Goal: Task Accomplishment & Management: Manage account settings

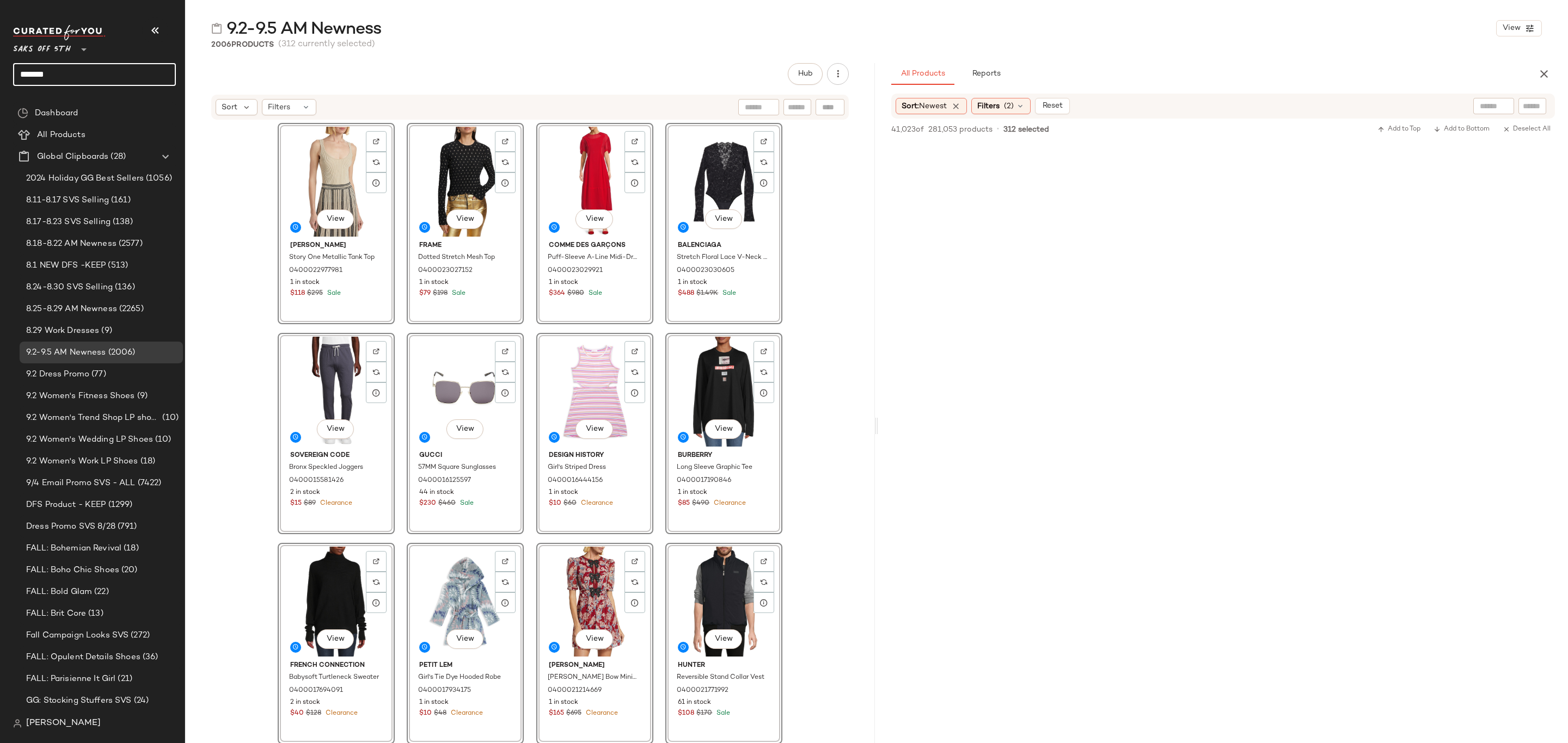
scroll to position [12894, 0]
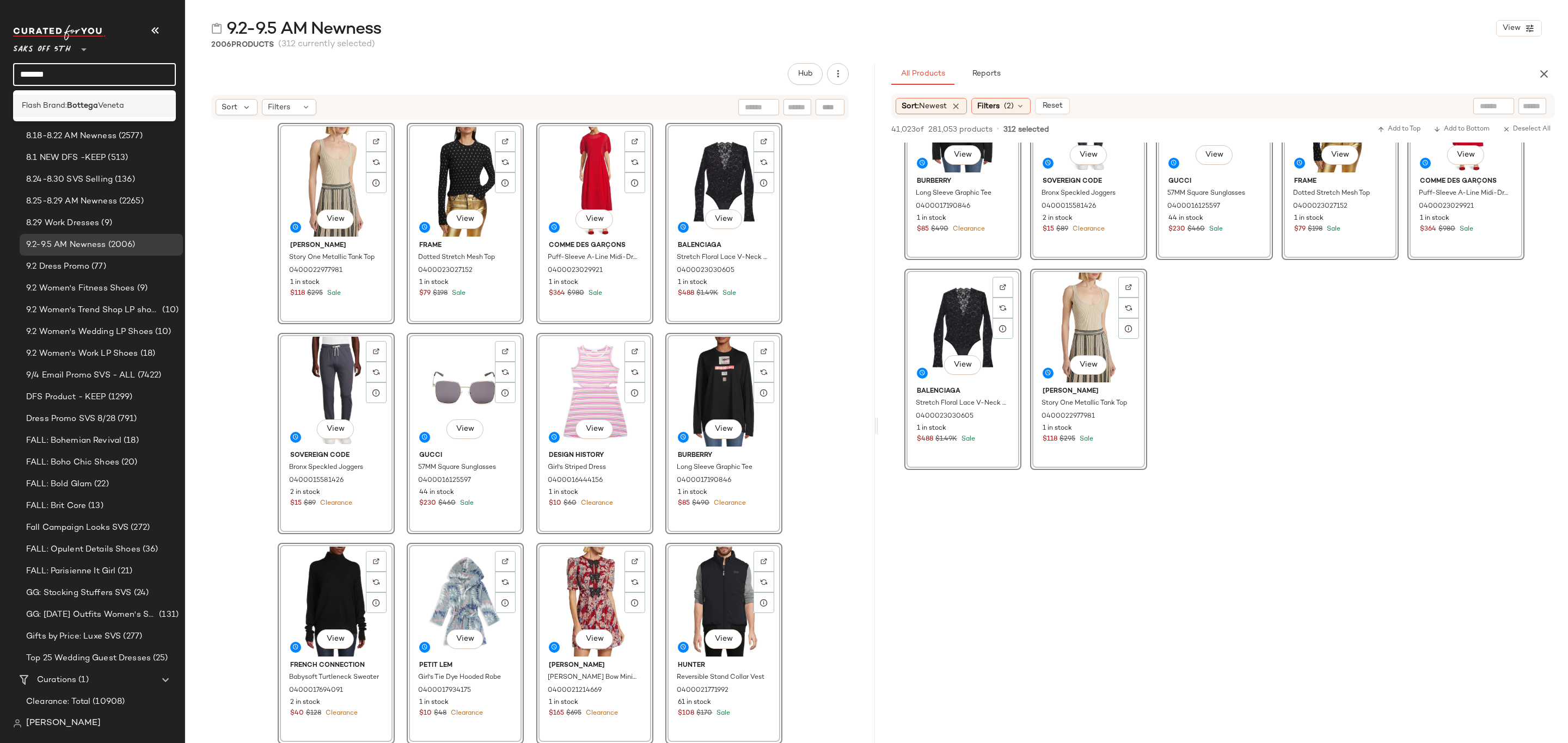
type input "*******"
click at [97, 102] on b "Bottega" at bounding box center [82, 106] width 31 height 12
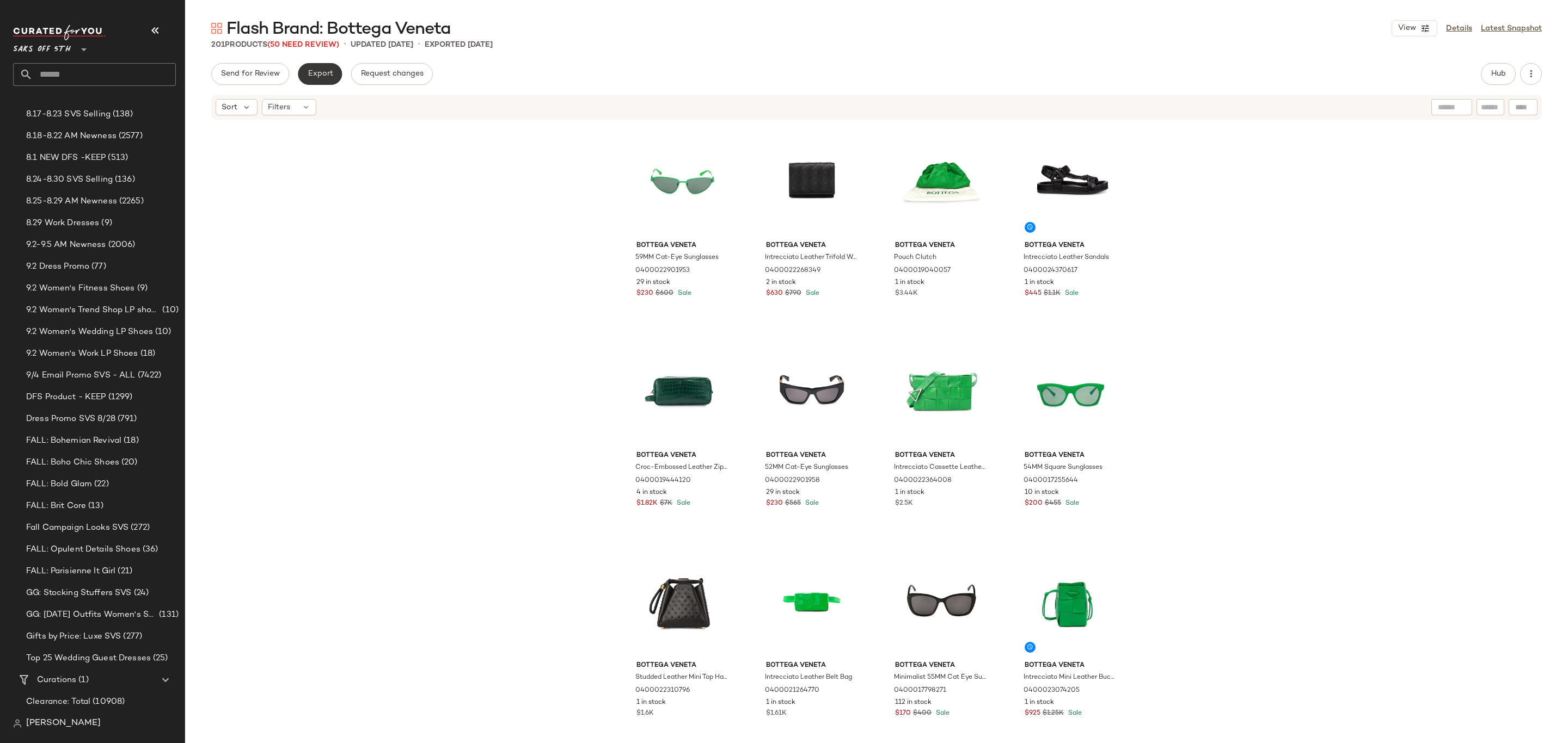
click at [329, 74] on span "Export" at bounding box center [320, 74] width 25 height 8
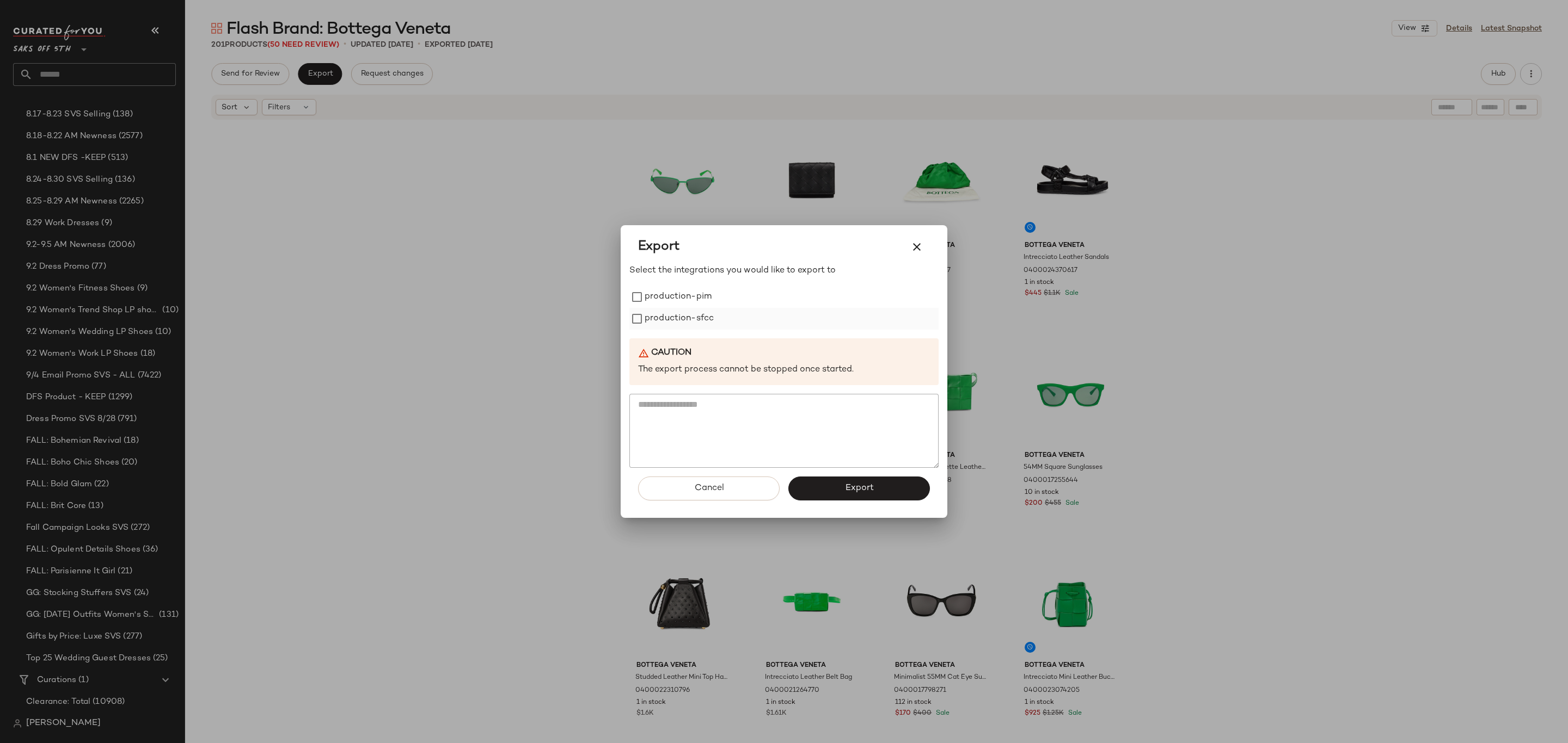
click at [693, 318] on label "production-sfcc" at bounding box center [679, 319] width 69 height 22
click at [704, 296] on label "production-pim" at bounding box center [677, 297] width 67 height 22
click at [868, 481] on button "Export" at bounding box center [859, 488] width 141 height 24
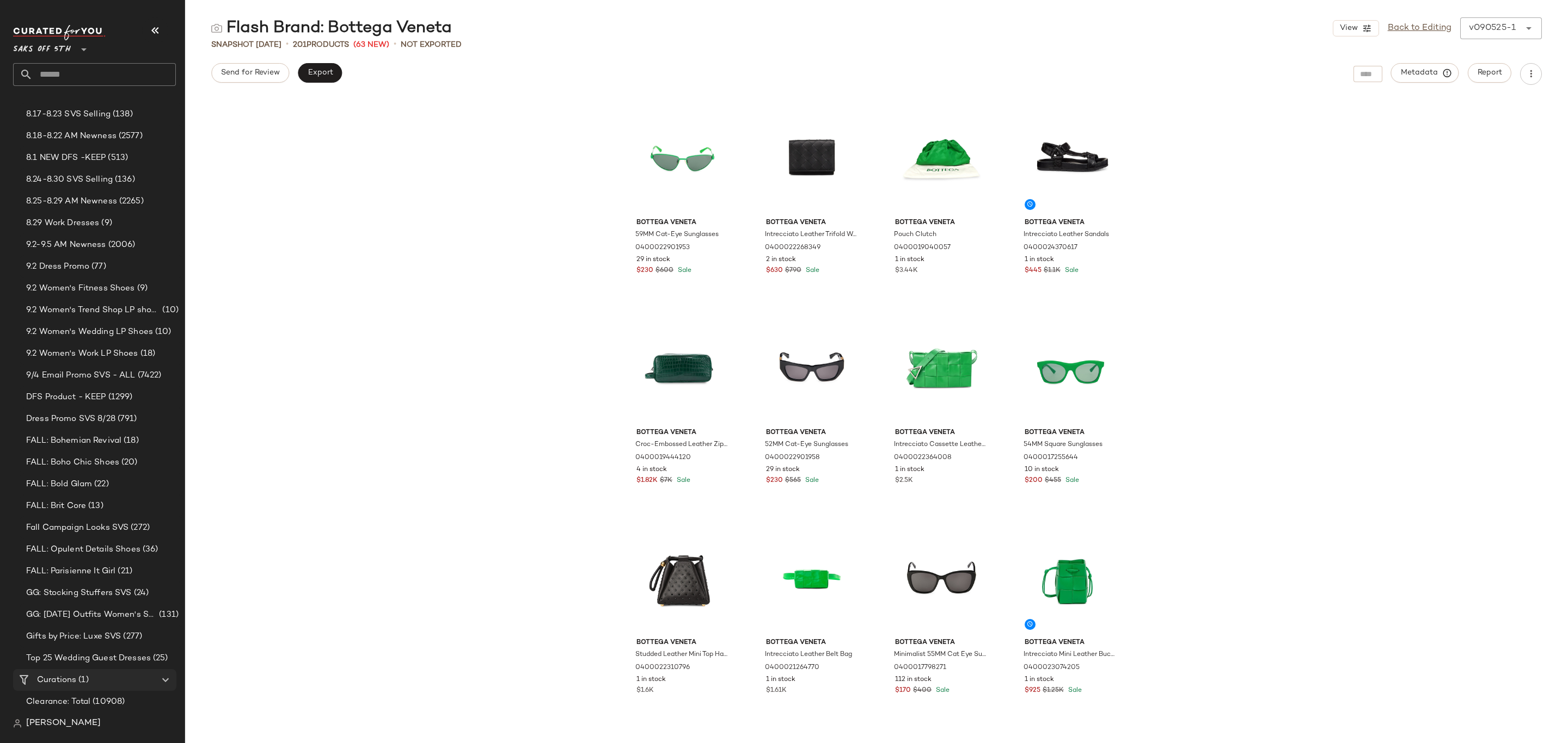
click at [126, 681] on div "Curations (1)" at bounding box center [95, 680] width 123 height 13
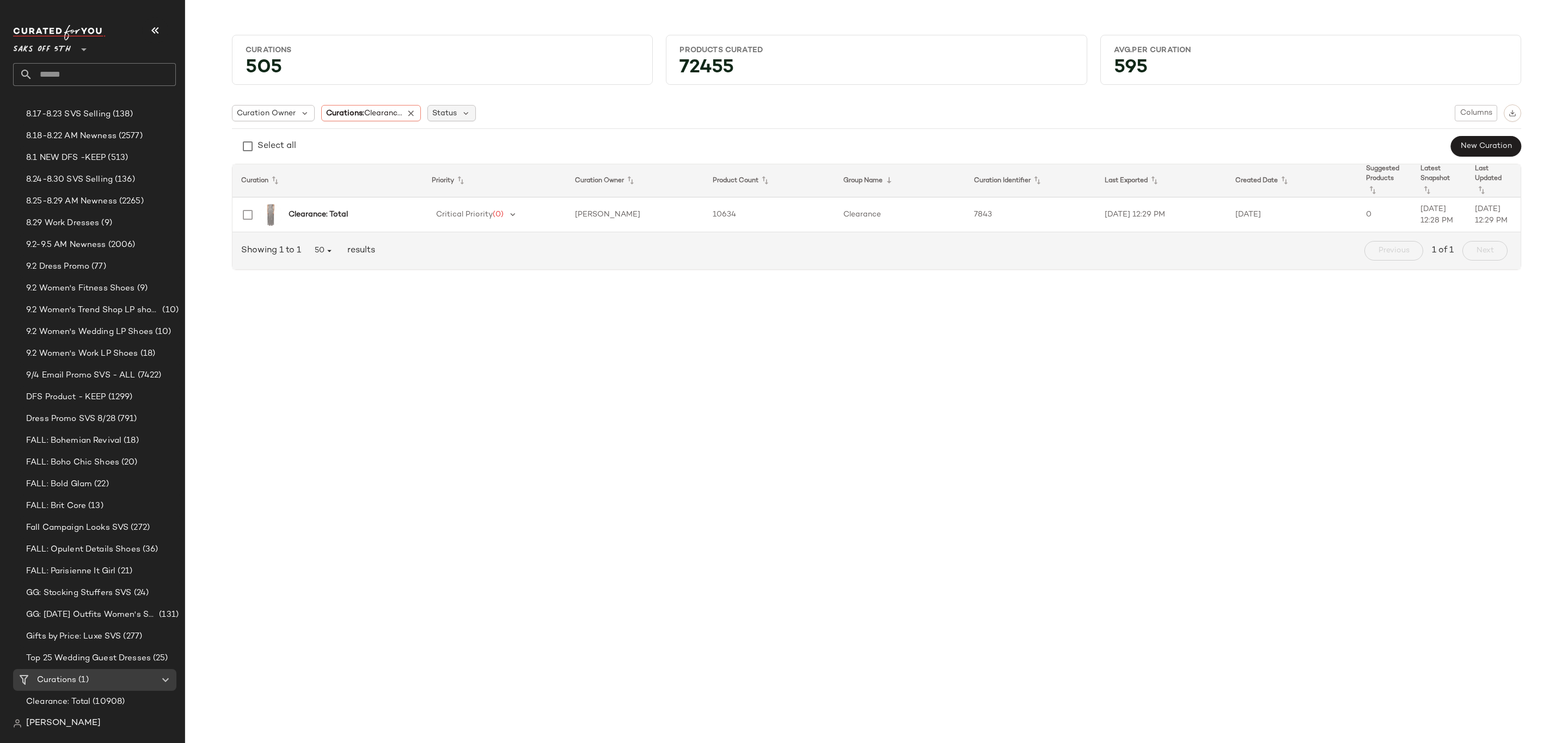
click at [417, 110] on icon at bounding box center [411, 113] width 10 height 10
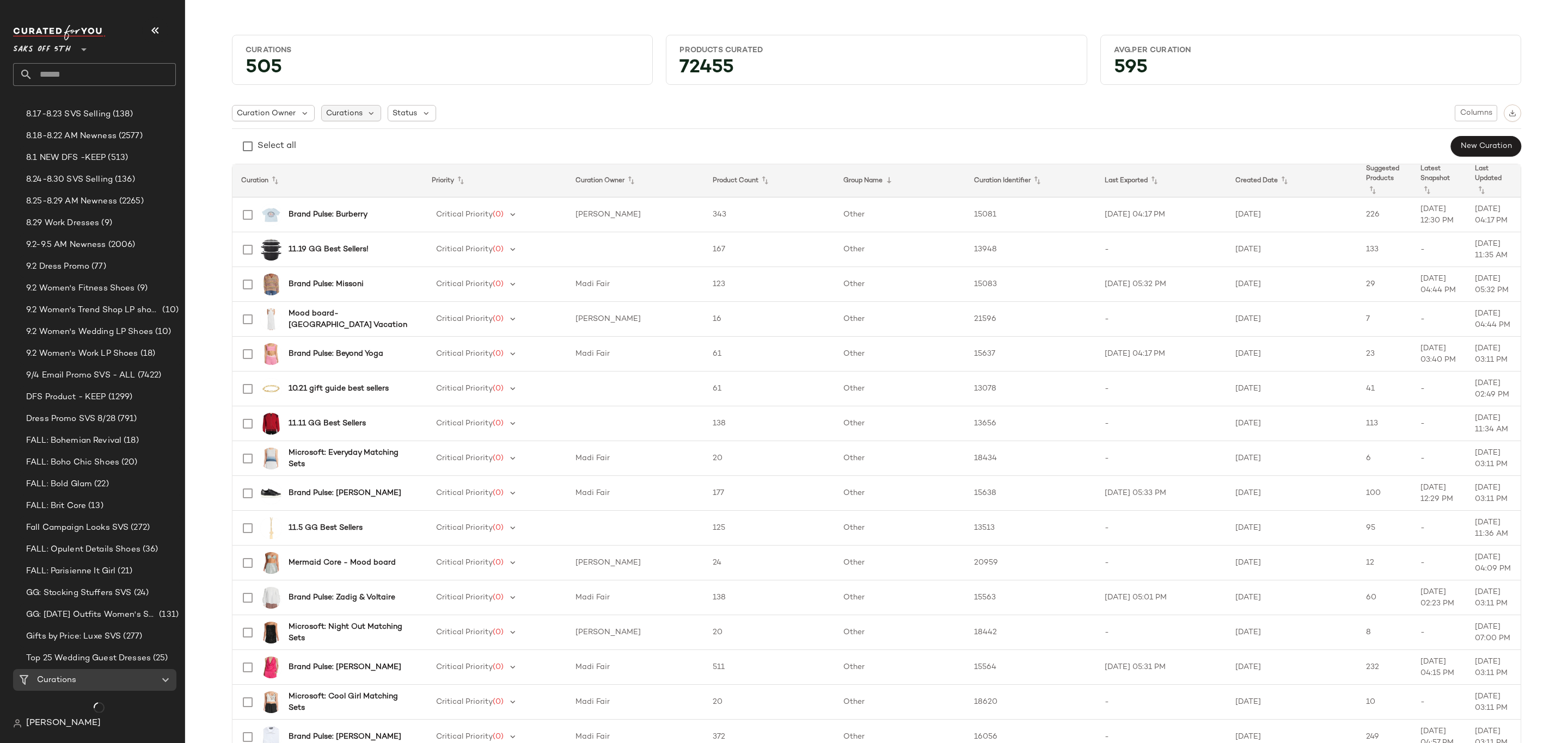
scroll to position [107, 0]
click at [373, 114] on div "Curations" at bounding box center [351, 113] width 60 height 16
click at [376, 136] on input "text" at bounding box center [389, 142] width 125 height 16
type input "*********"
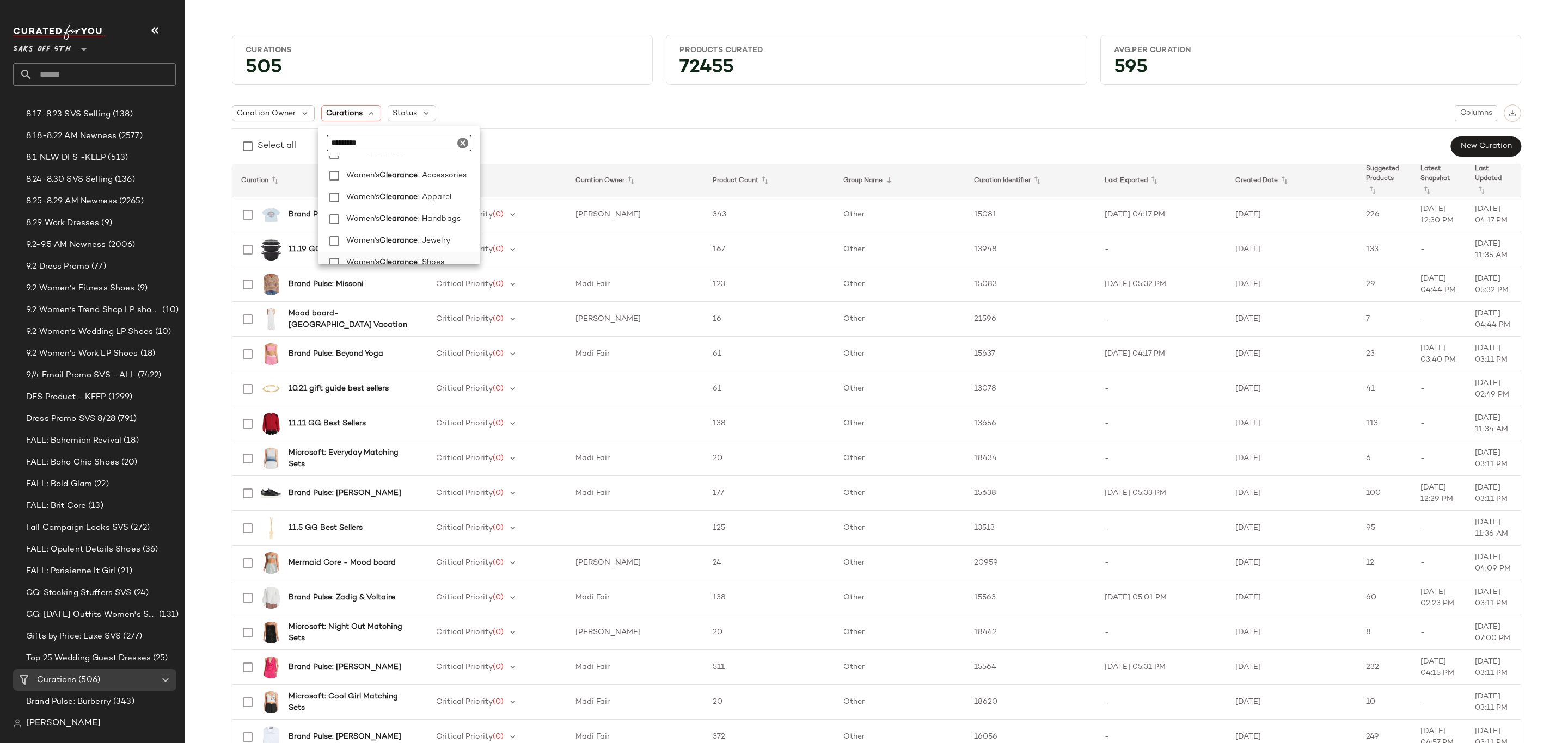
click at [384, 256] on span "Clearance" at bounding box center [398, 263] width 38 height 22
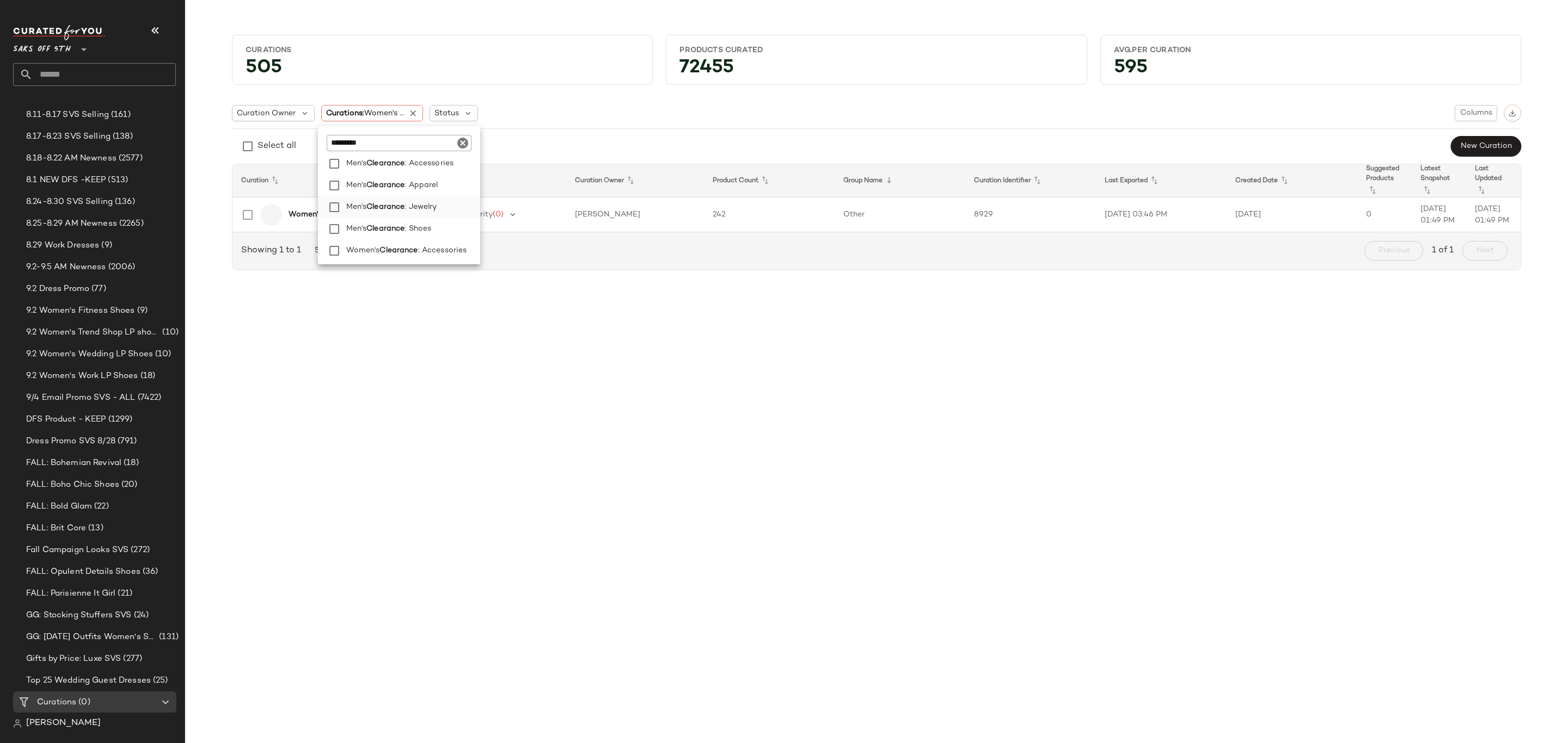
scroll to position [107, 0]
click at [395, 224] on span "Clearance" at bounding box center [385, 229] width 38 height 22
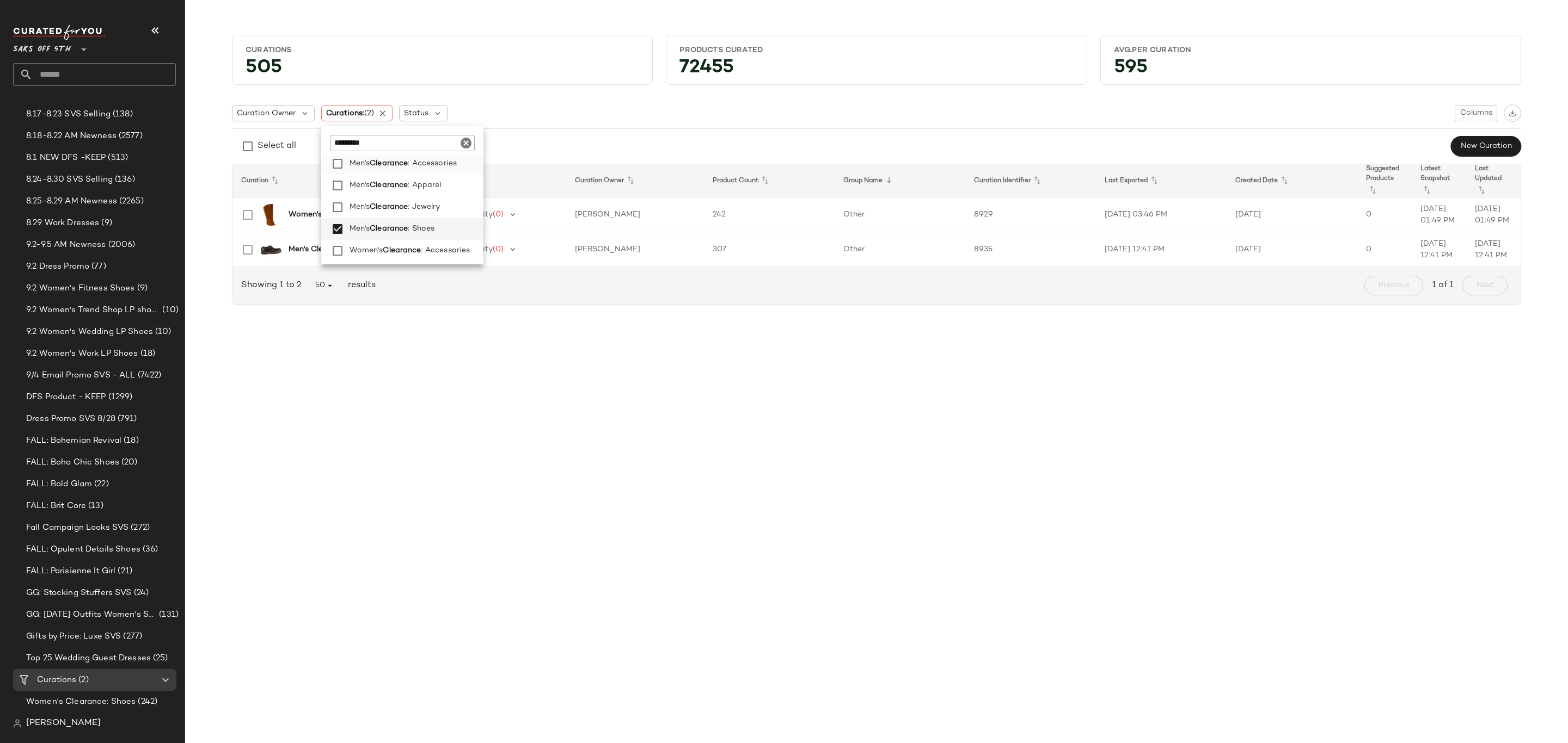
click at [411, 170] on span ": Accessories" at bounding box center [433, 164] width 49 height 22
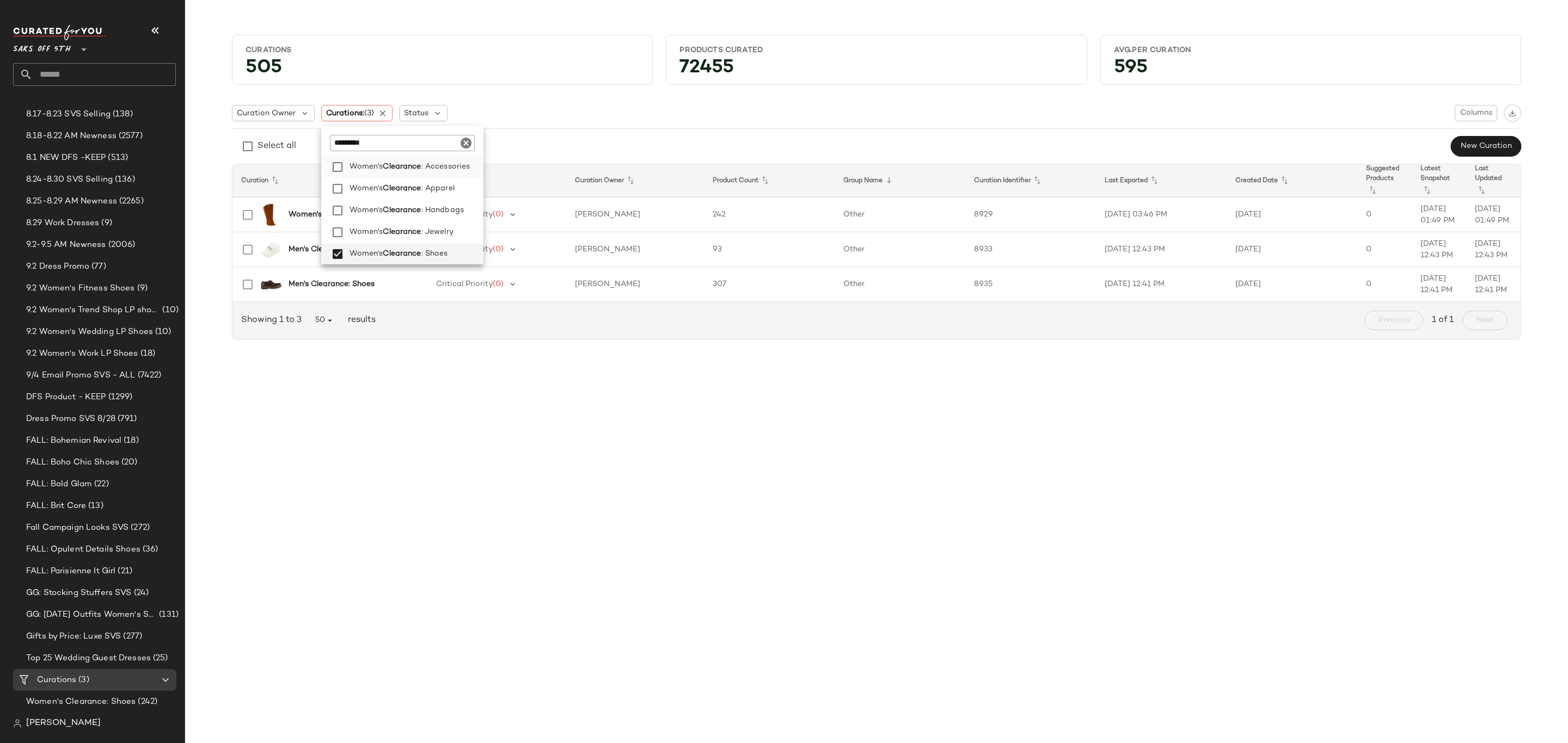
click at [423, 170] on span ": Accessories" at bounding box center [446, 168] width 49 height 22
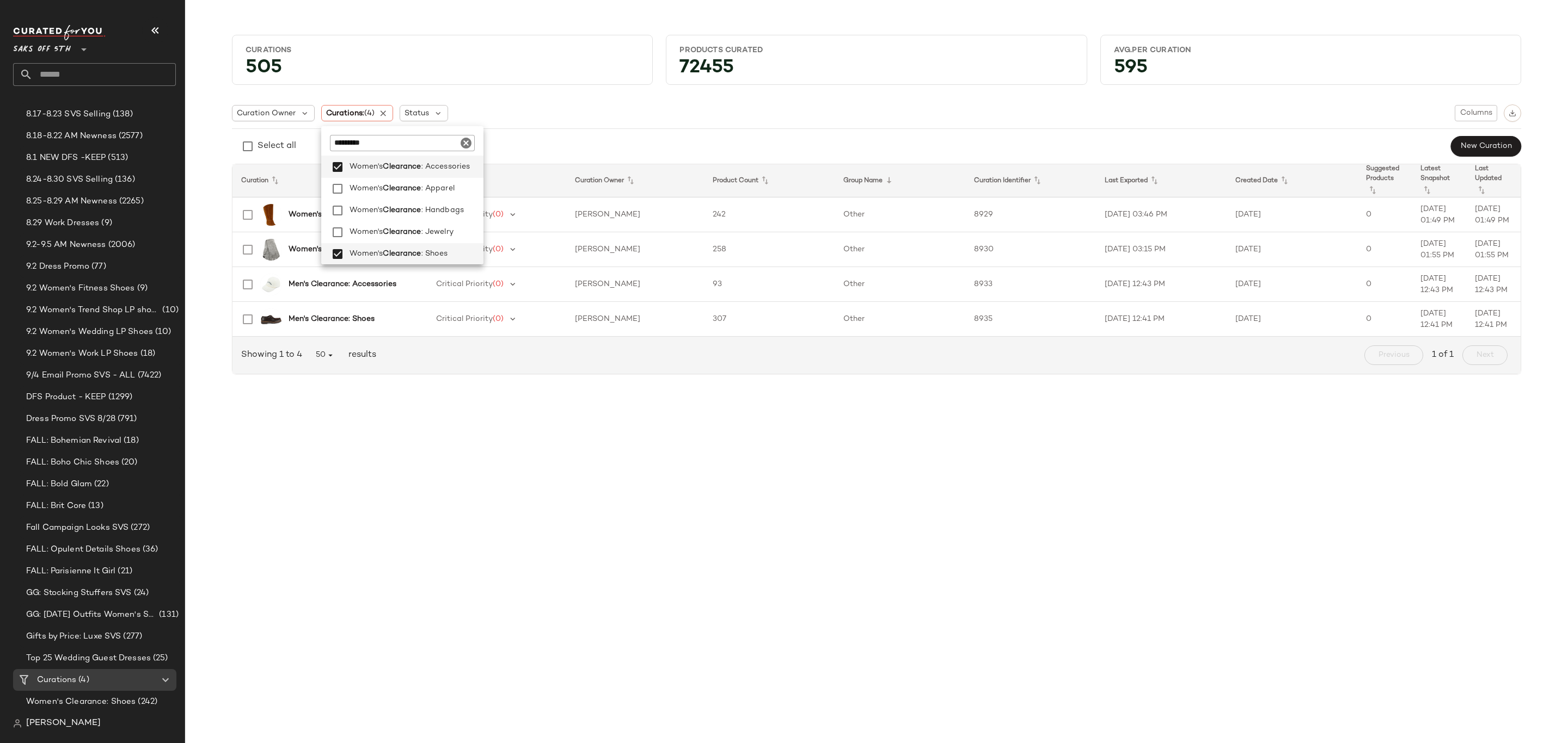
drag, startPoint x: 853, startPoint y: 111, endPoint x: 687, endPoint y: 173, distance: 177.2
click at [853, 112] on div "Curation Owner Curations: (4) Status Columns" at bounding box center [876, 113] width 1289 height 18
click at [353, 212] on b "Women's Clearance: Shoes" at bounding box center [338, 215] width 99 height 12
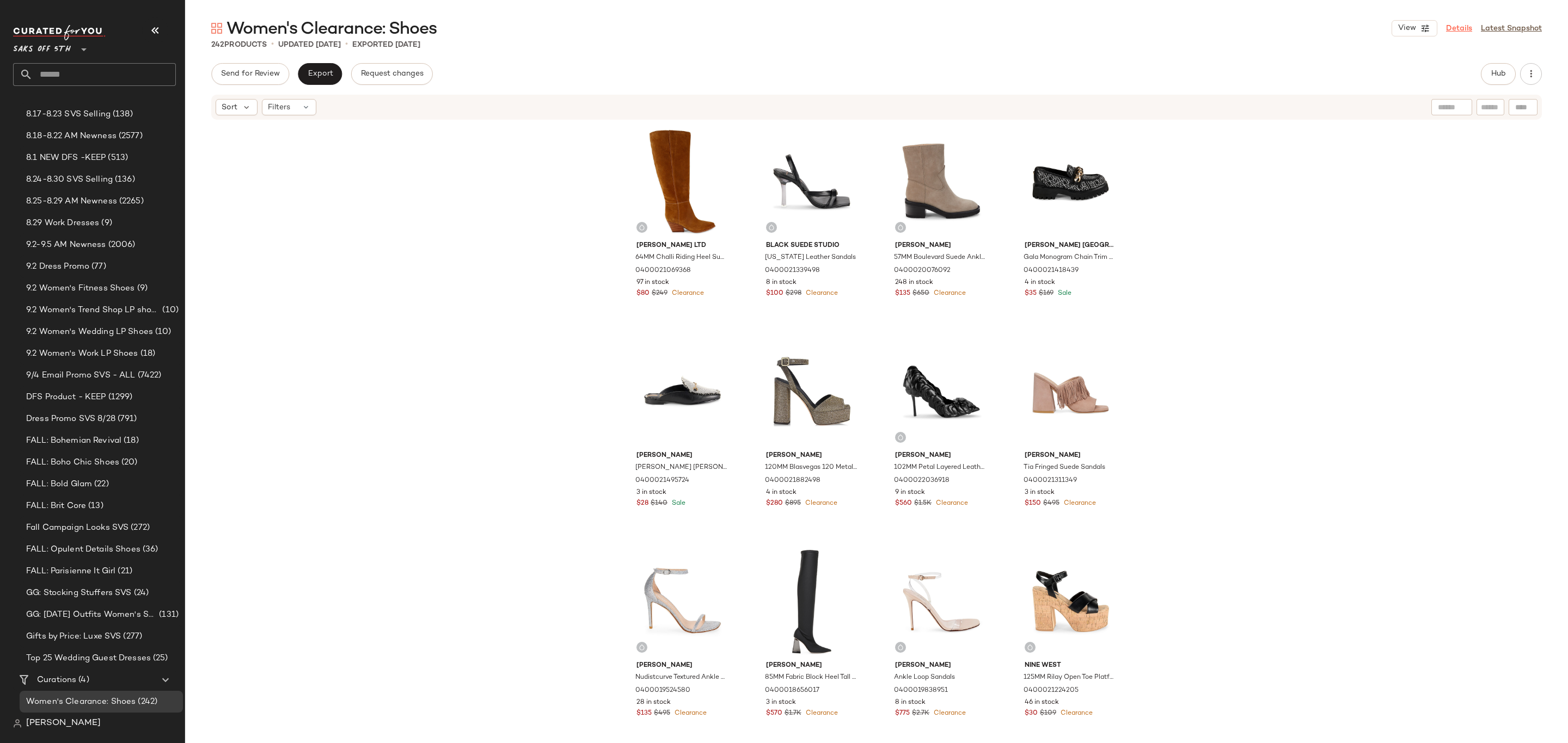
click at [1458, 25] on link "Details" at bounding box center [1459, 29] width 26 height 12
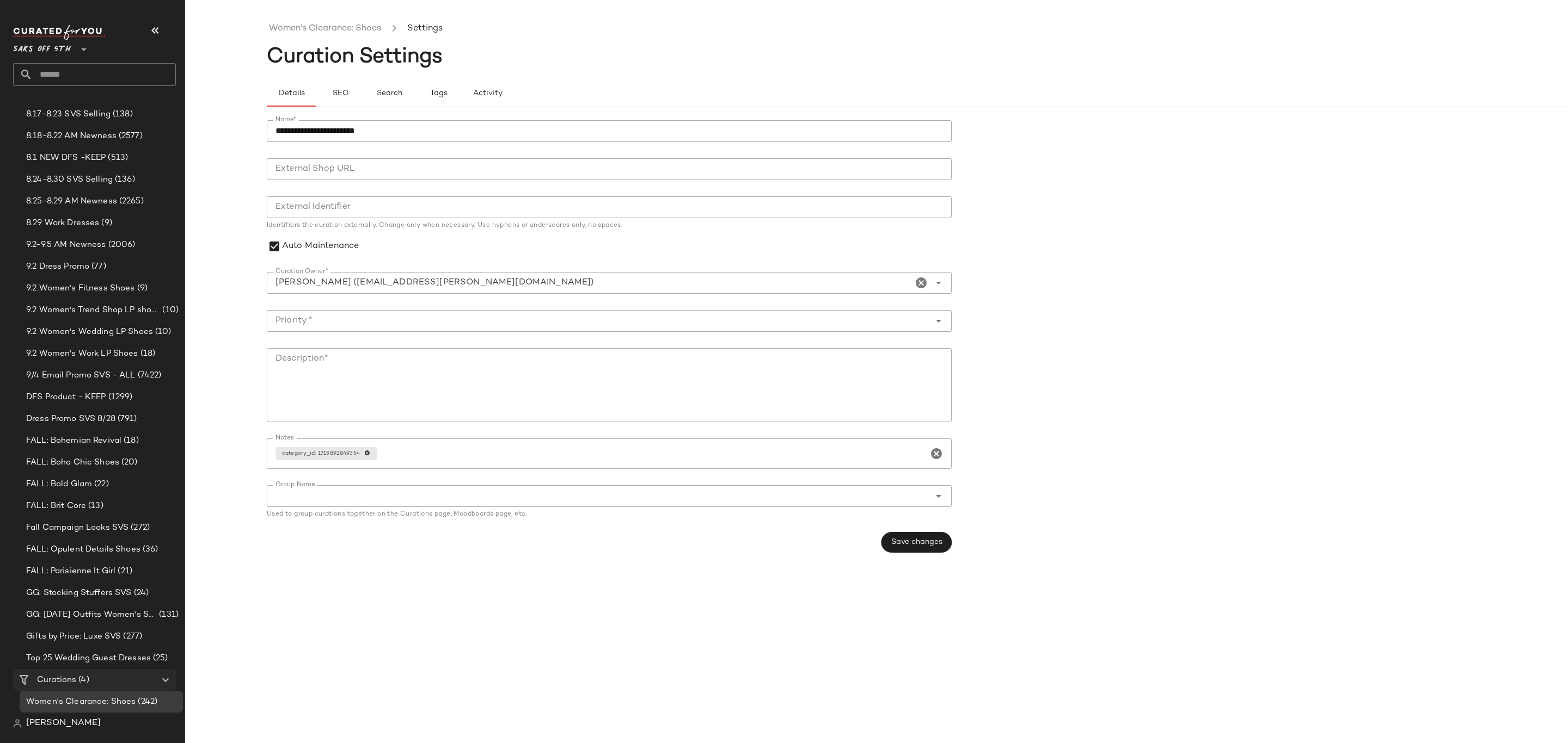
click at [62, 677] on span "Curations" at bounding box center [57, 680] width 39 height 13
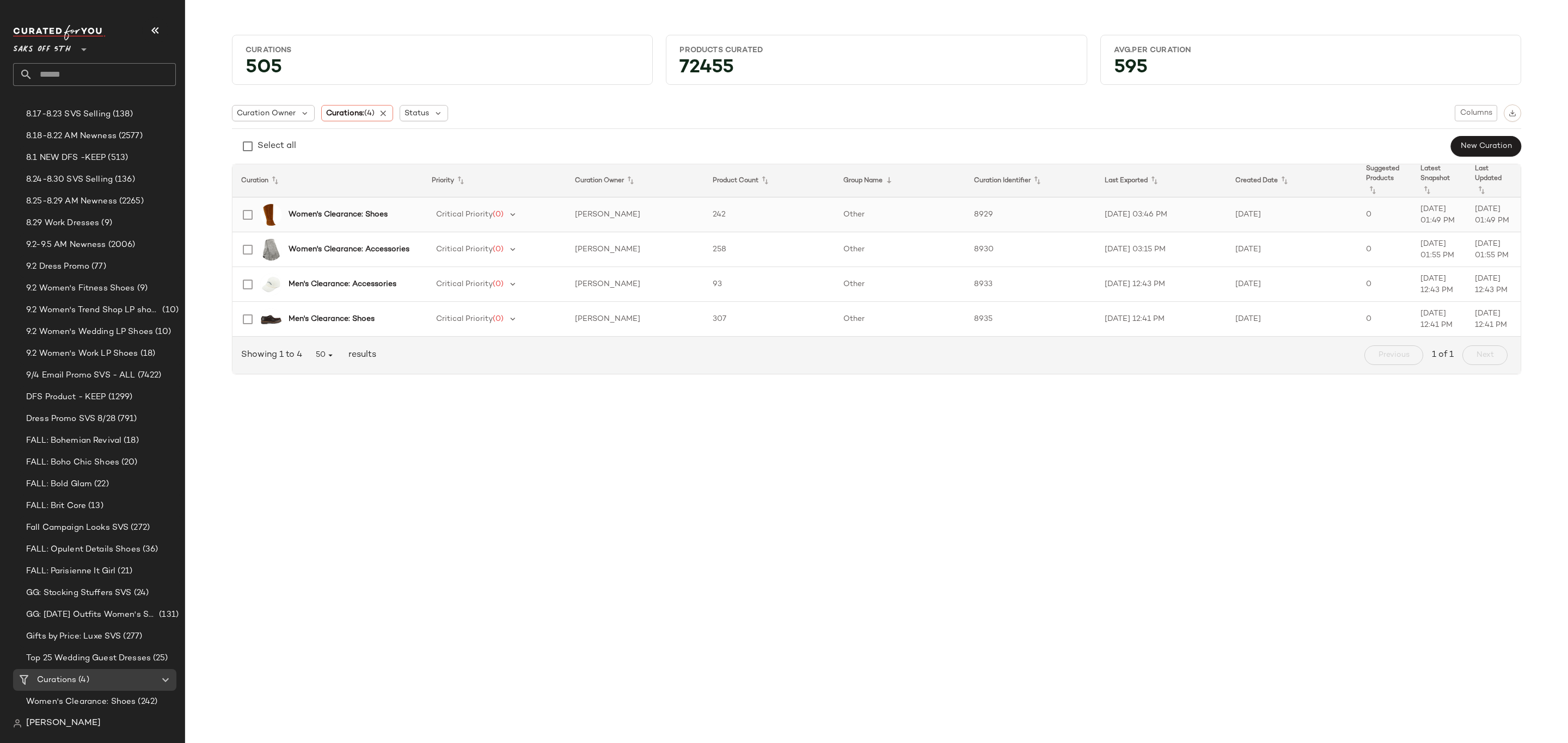
click at [338, 212] on b "Women's Clearance: Shoes" at bounding box center [338, 215] width 99 height 12
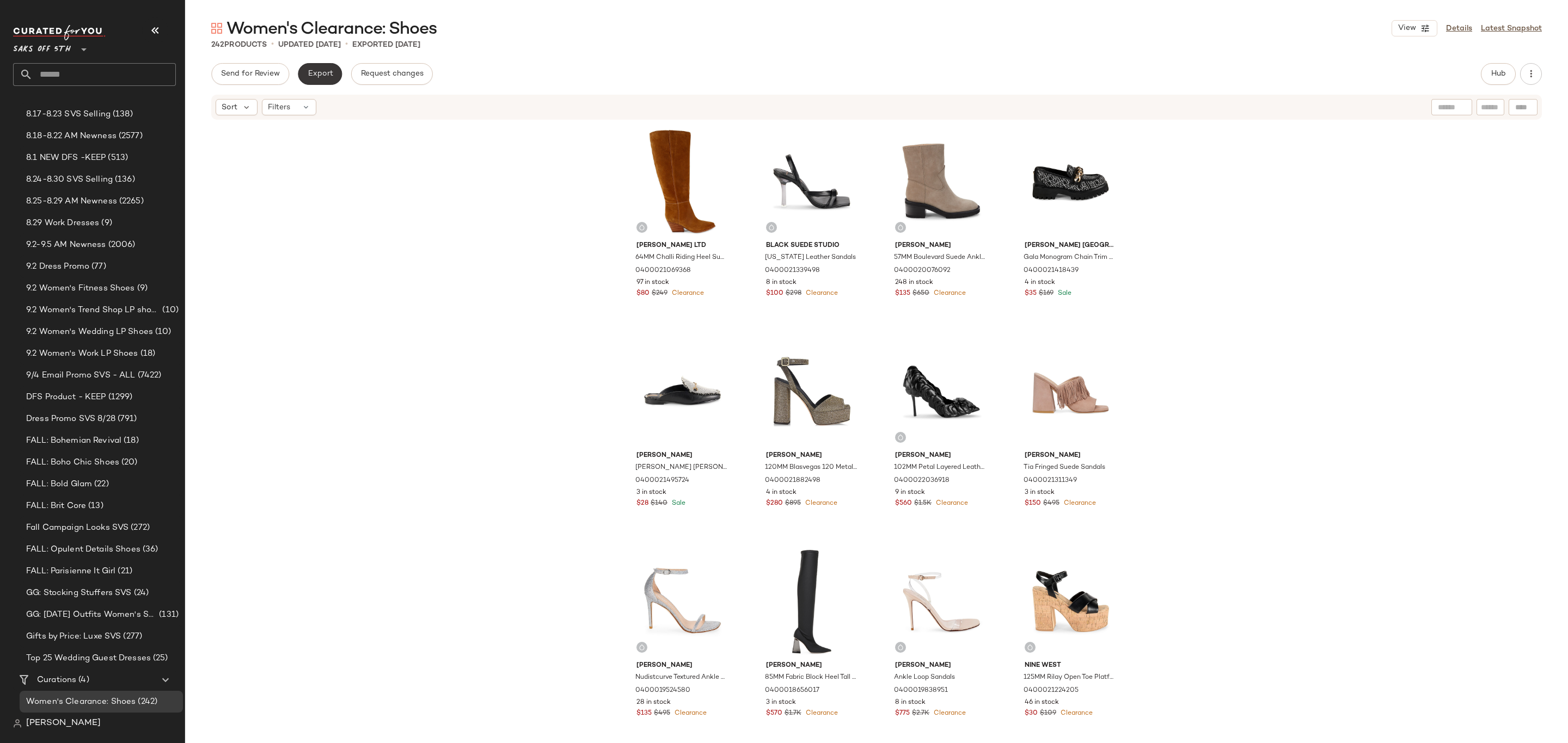
click at [319, 77] on span "Export" at bounding box center [320, 74] width 25 height 8
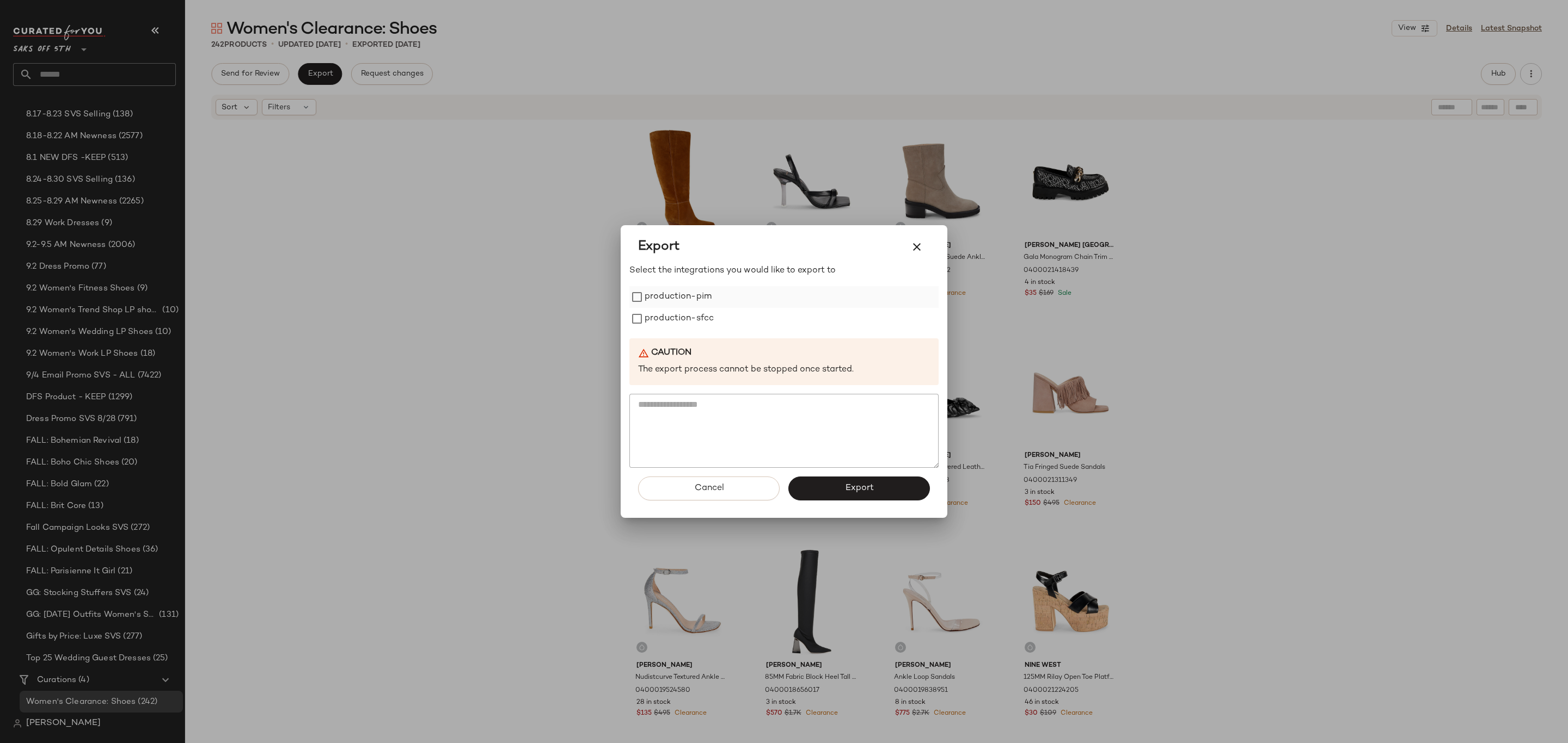
drag, startPoint x: 700, startPoint y: 313, endPoint x: 699, endPoint y: 304, distance: 9.1
click at [700, 312] on label "production-sfcc" at bounding box center [679, 319] width 69 height 22
click at [699, 302] on label "production-pim" at bounding box center [677, 297] width 67 height 22
click at [890, 483] on button "Export" at bounding box center [859, 488] width 141 height 24
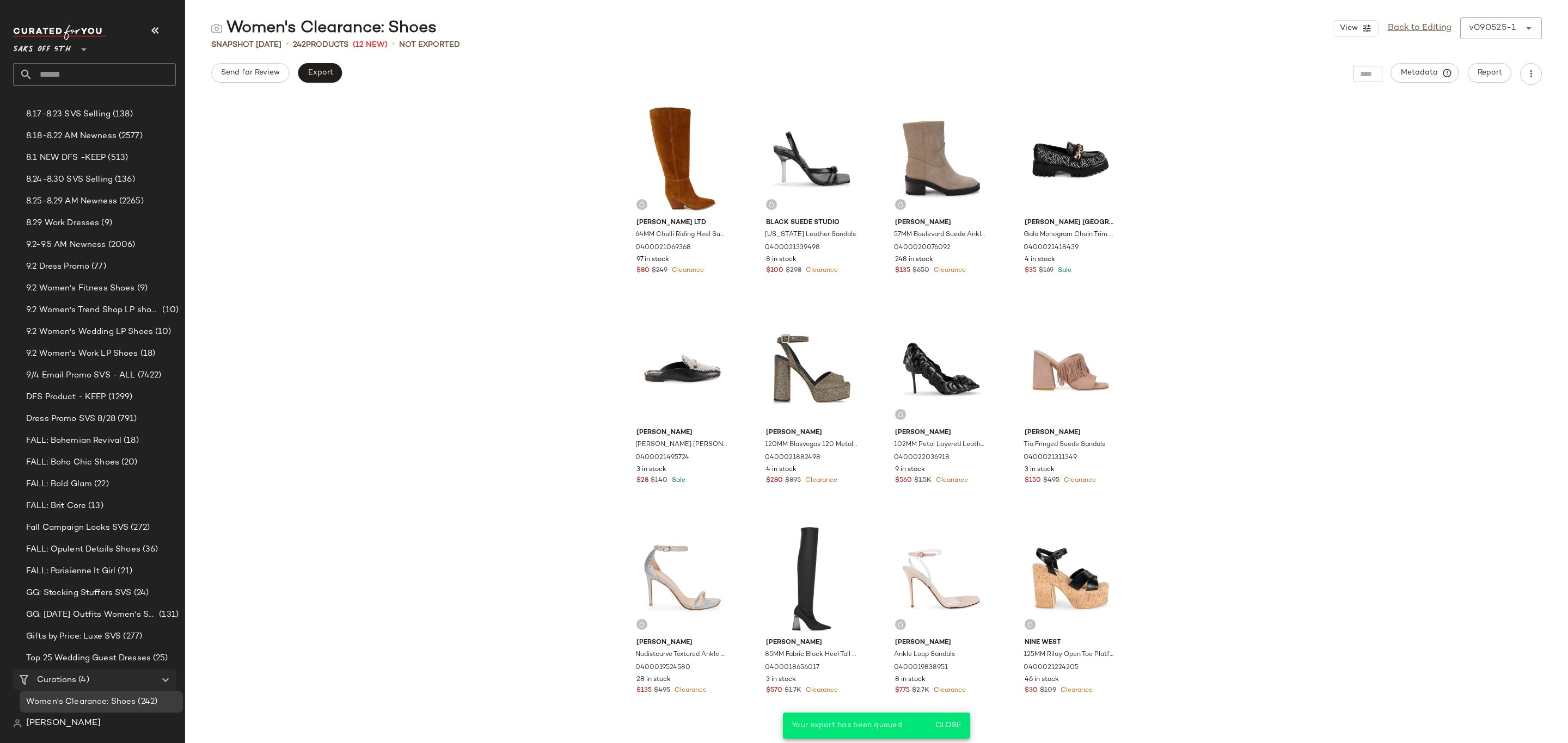
click at [90, 684] on div "Curations (4)" at bounding box center [95, 680] width 123 height 13
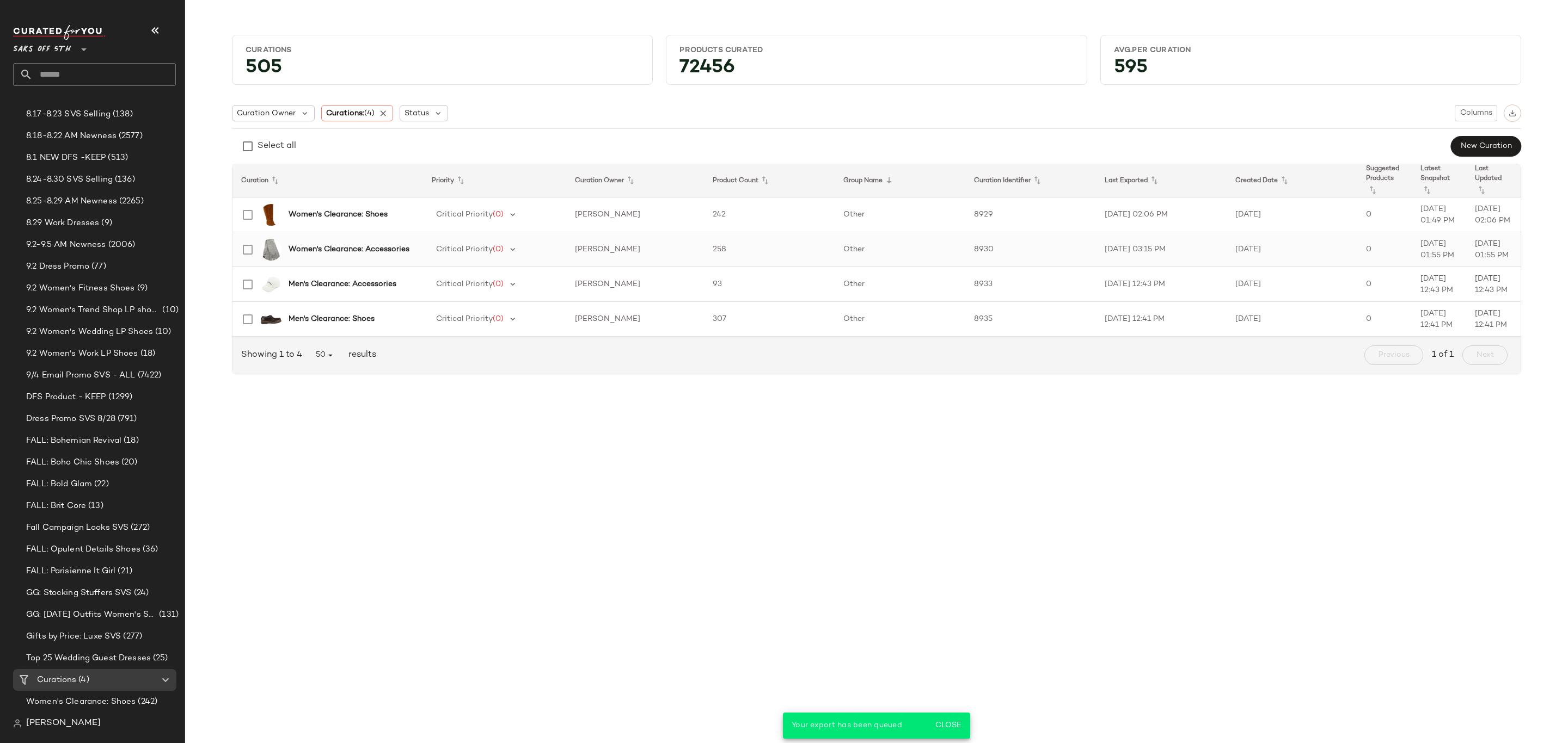
click at [322, 252] on b "Women's Clearance: Accessories" at bounding box center [349, 250] width 121 height 12
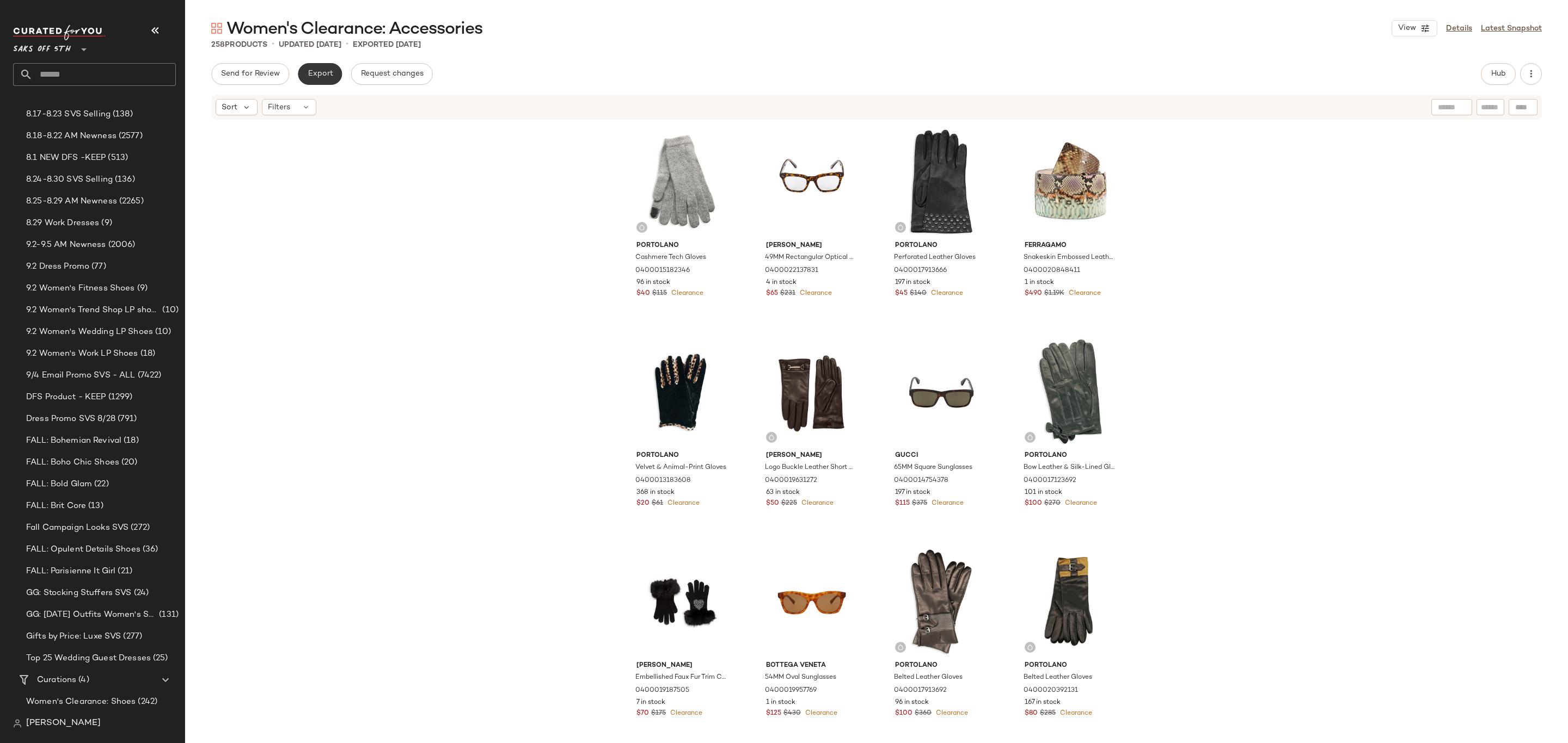
click at [309, 68] on button "Export" at bounding box center [320, 74] width 44 height 22
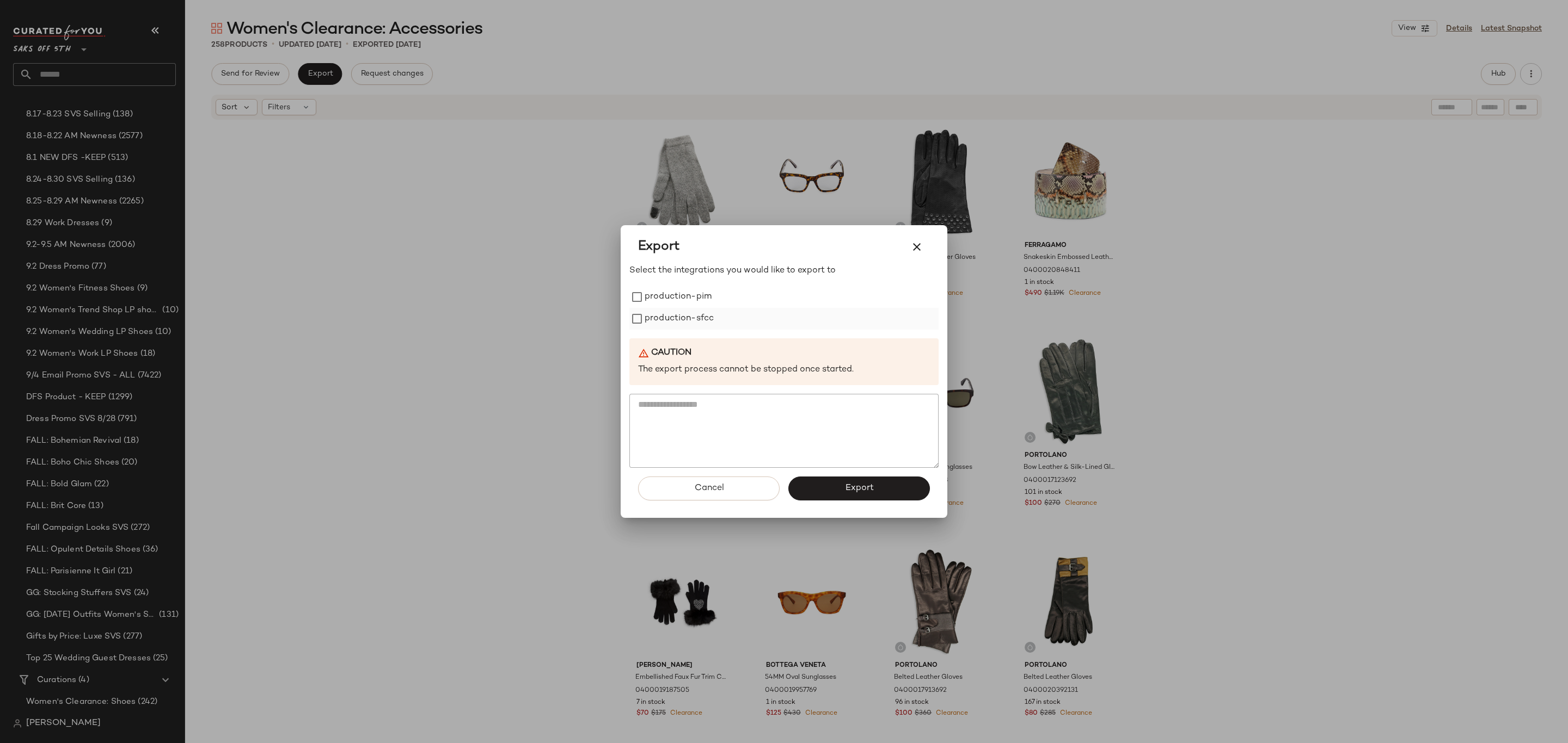
click at [698, 322] on label "production-sfcc" at bounding box center [679, 319] width 69 height 22
drag, startPoint x: 706, startPoint y: 293, endPoint x: 728, endPoint y: 307, distance: 26.1
click at [707, 293] on label "production-pim" at bounding box center [677, 297] width 67 height 22
click at [872, 488] on span "Export" at bounding box center [859, 488] width 29 height 10
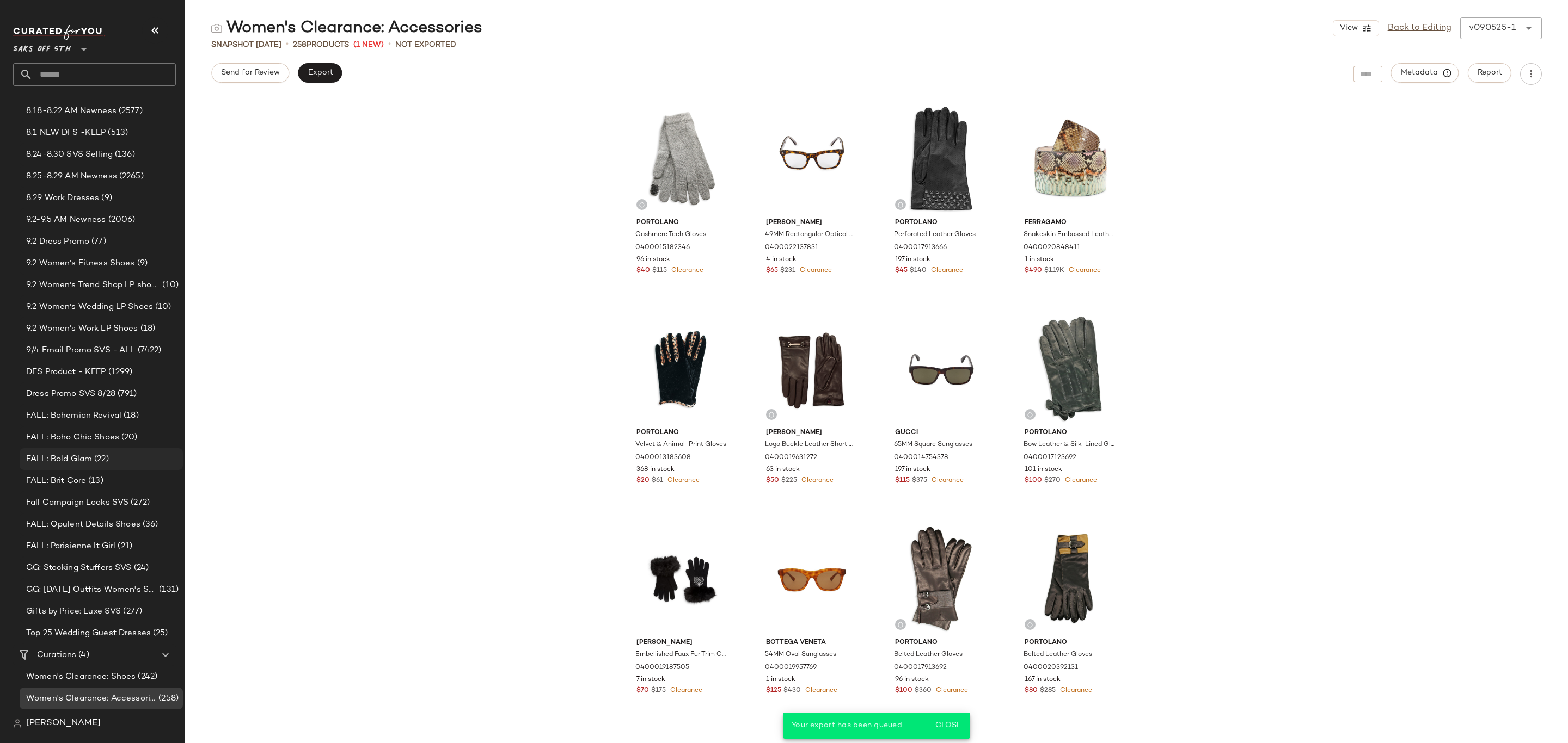
scroll to position [172, 0]
click at [151, 679] on span "(93)" at bounding box center [154, 681] width 18 height 13
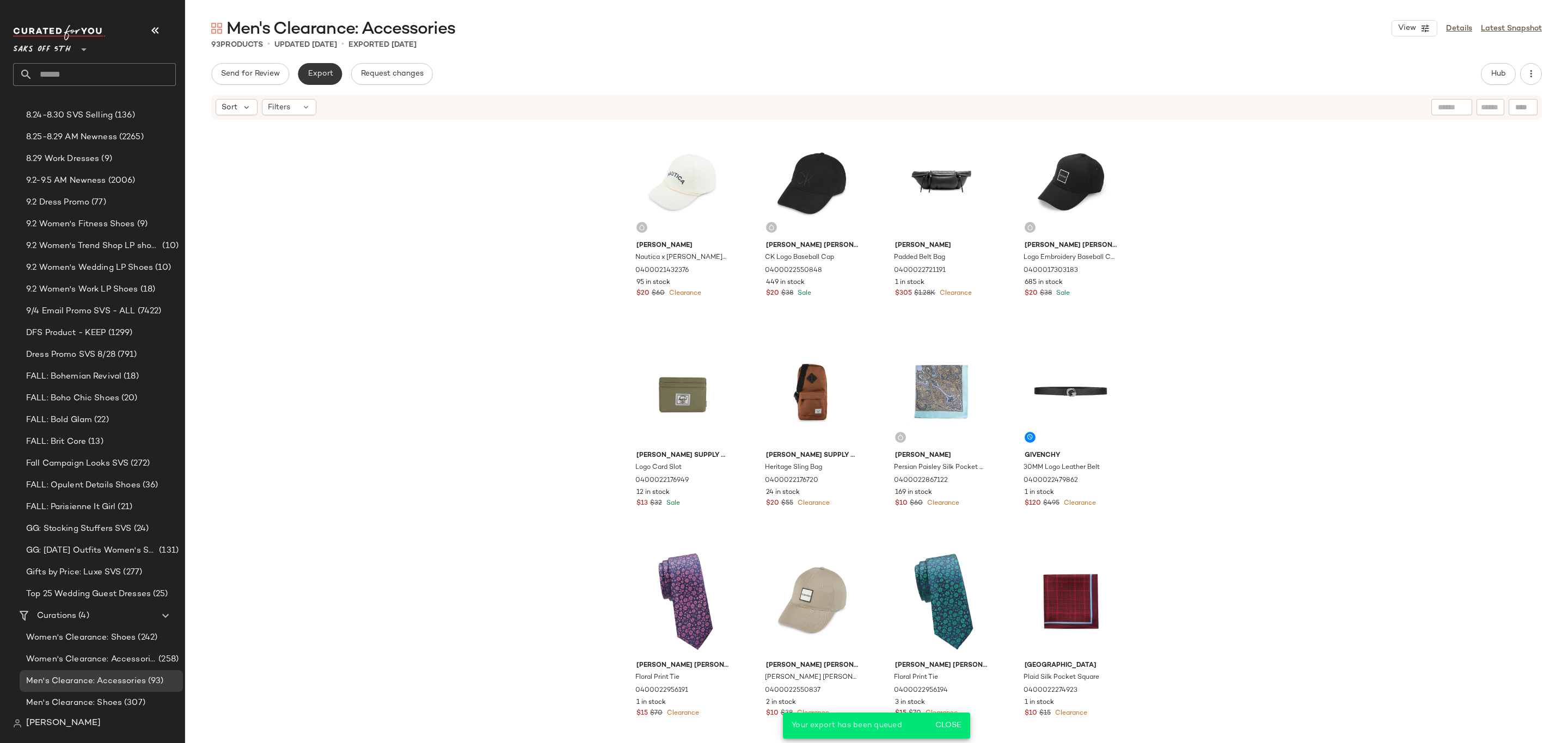
click at [313, 77] on span "Export" at bounding box center [320, 74] width 25 height 8
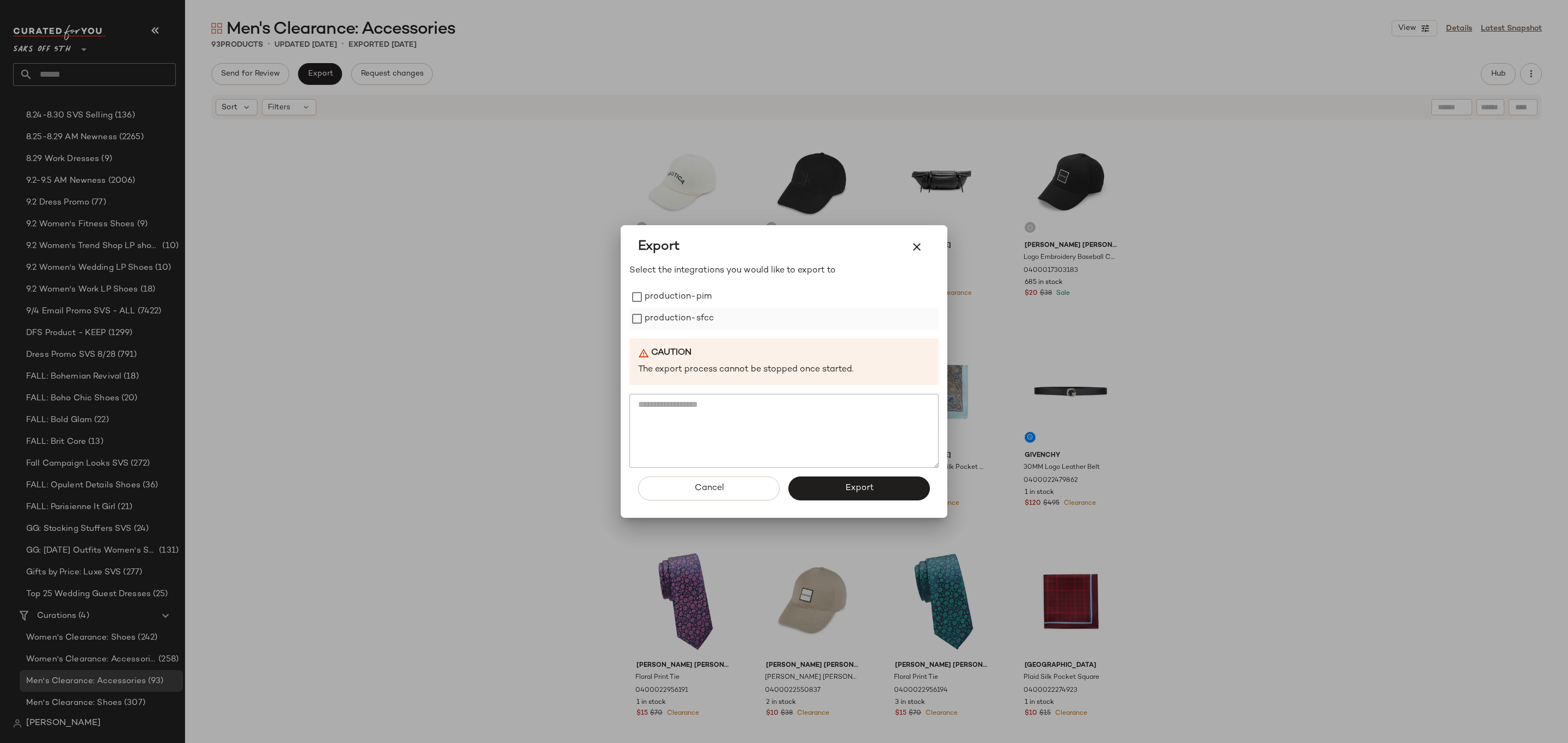
click at [676, 311] on label "production-sfcc" at bounding box center [679, 319] width 69 height 22
click at [684, 299] on label "production-pim" at bounding box center [677, 297] width 67 height 22
click at [870, 492] on span "Export" at bounding box center [859, 488] width 29 height 10
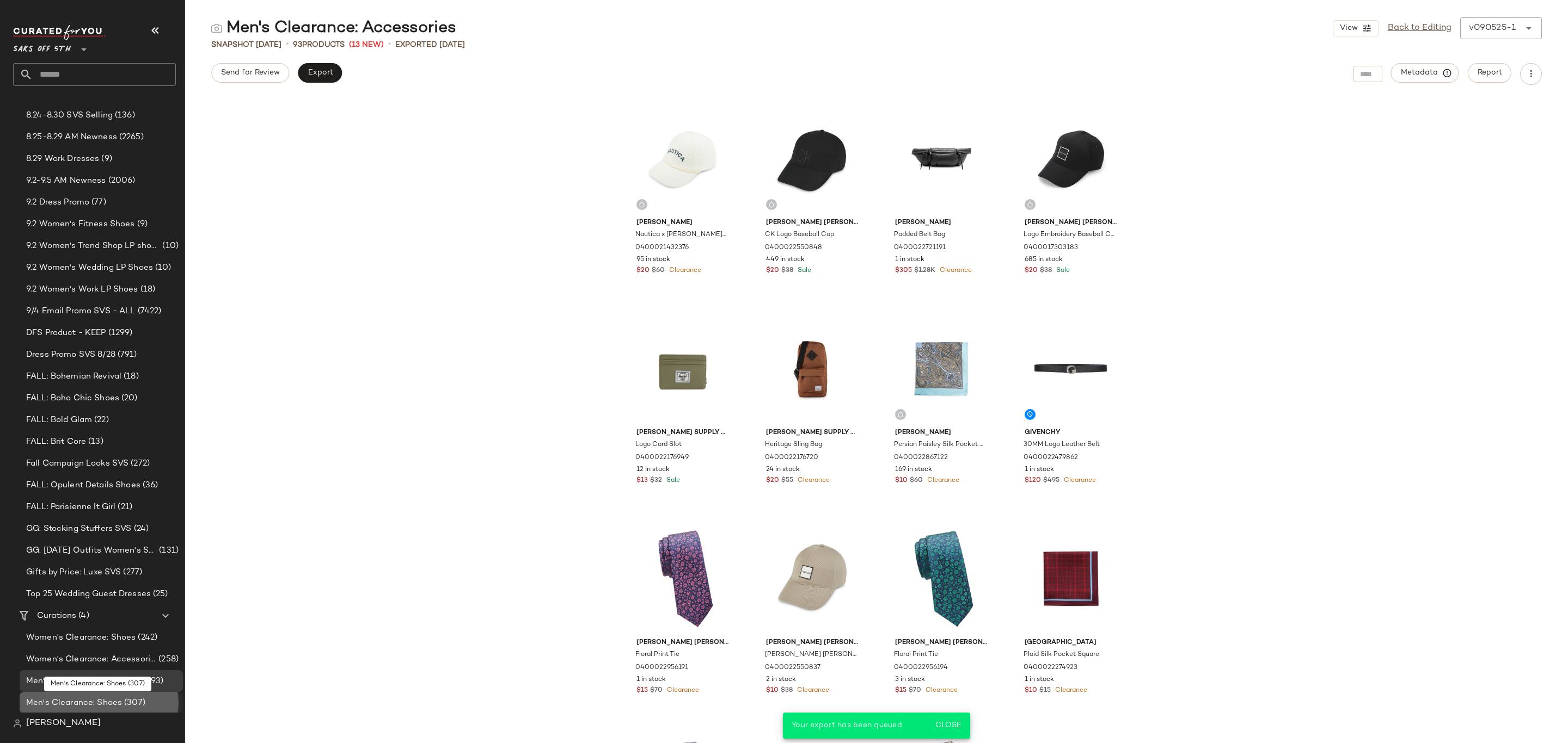
click at [128, 702] on span "(307)" at bounding box center [134, 703] width 24 height 13
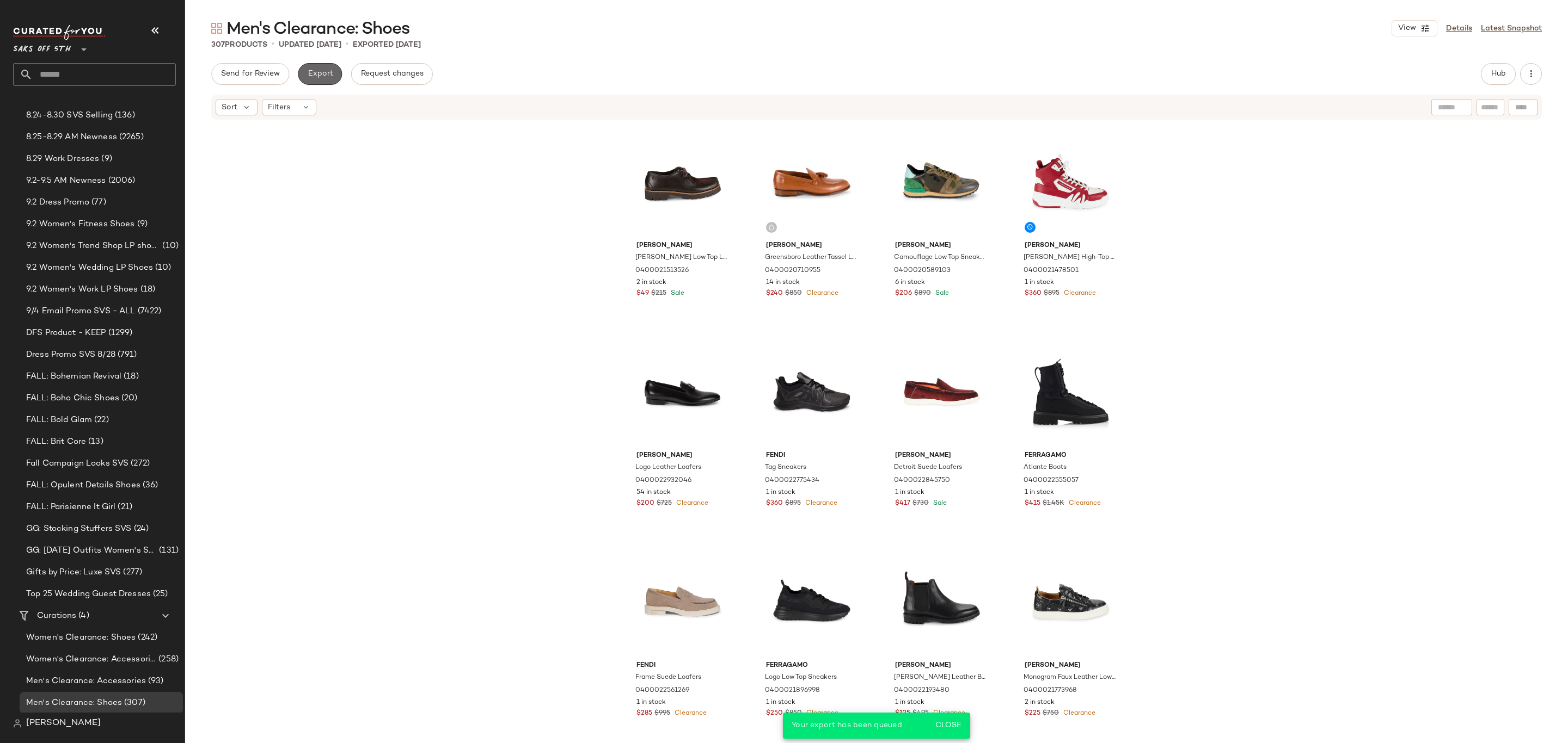
click at [312, 73] on span "Export" at bounding box center [320, 74] width 25 height 8
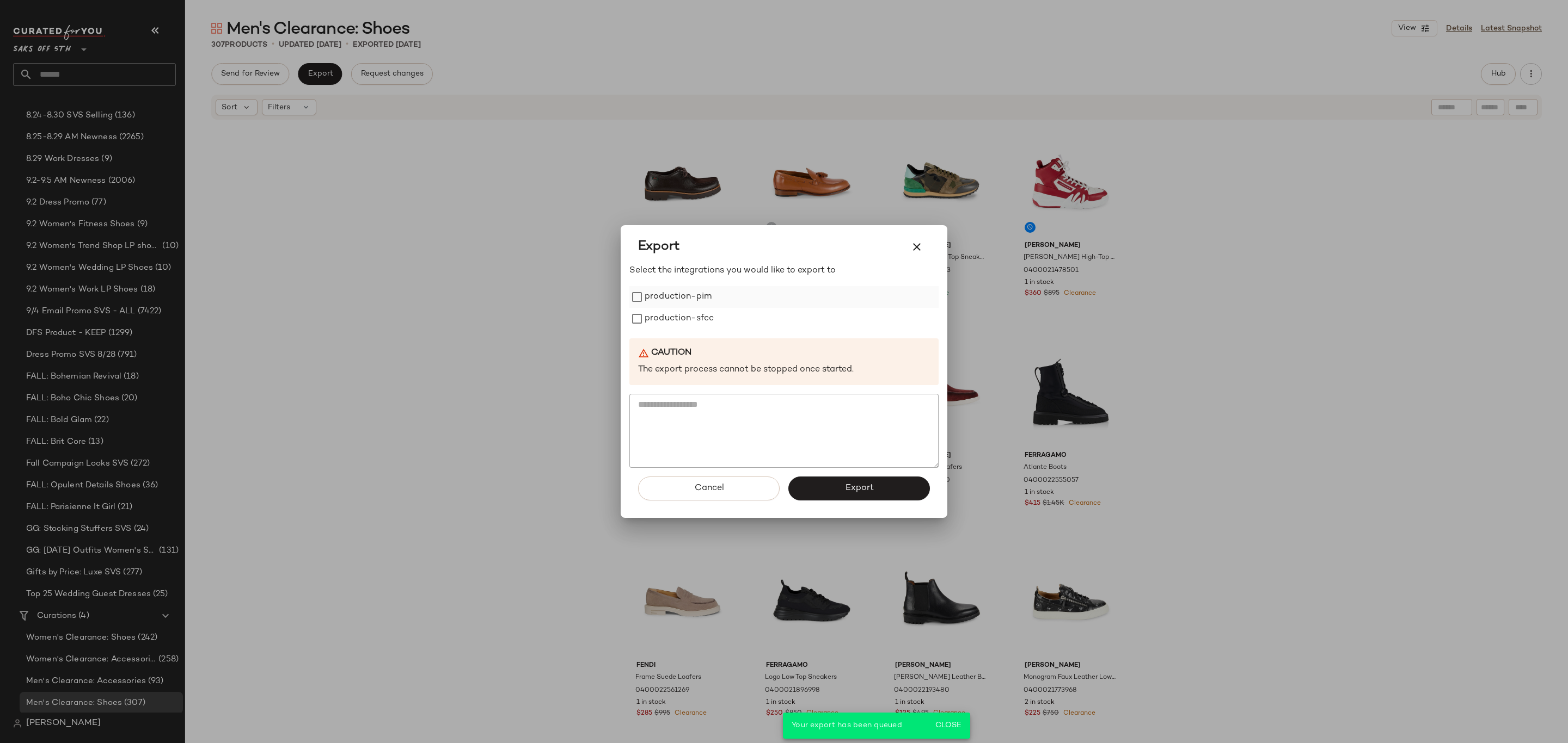
click at [690, 301] on label "production-pim" at bounding box center [677, 297] width 67 height 22
click at [698, 318] on label "production-sfcc" at bounding box center [679, 319] width 69 height 22
click at [854, 490] on span "Export" at bounding box center [859, 488] width 29 height 10
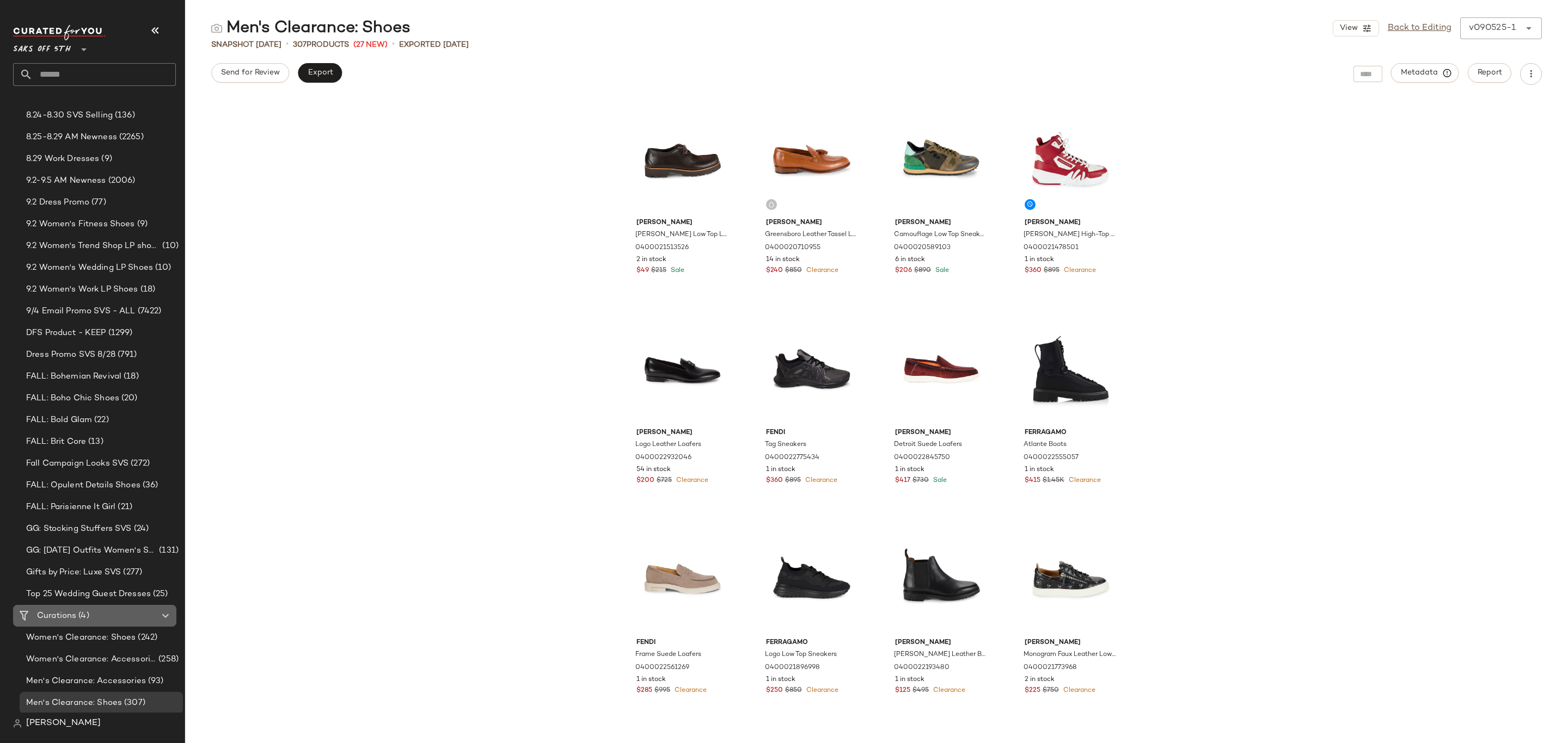
click at [123, 620] on div "Curations (4)" at bounding box center [95, 616] width 123 height 13
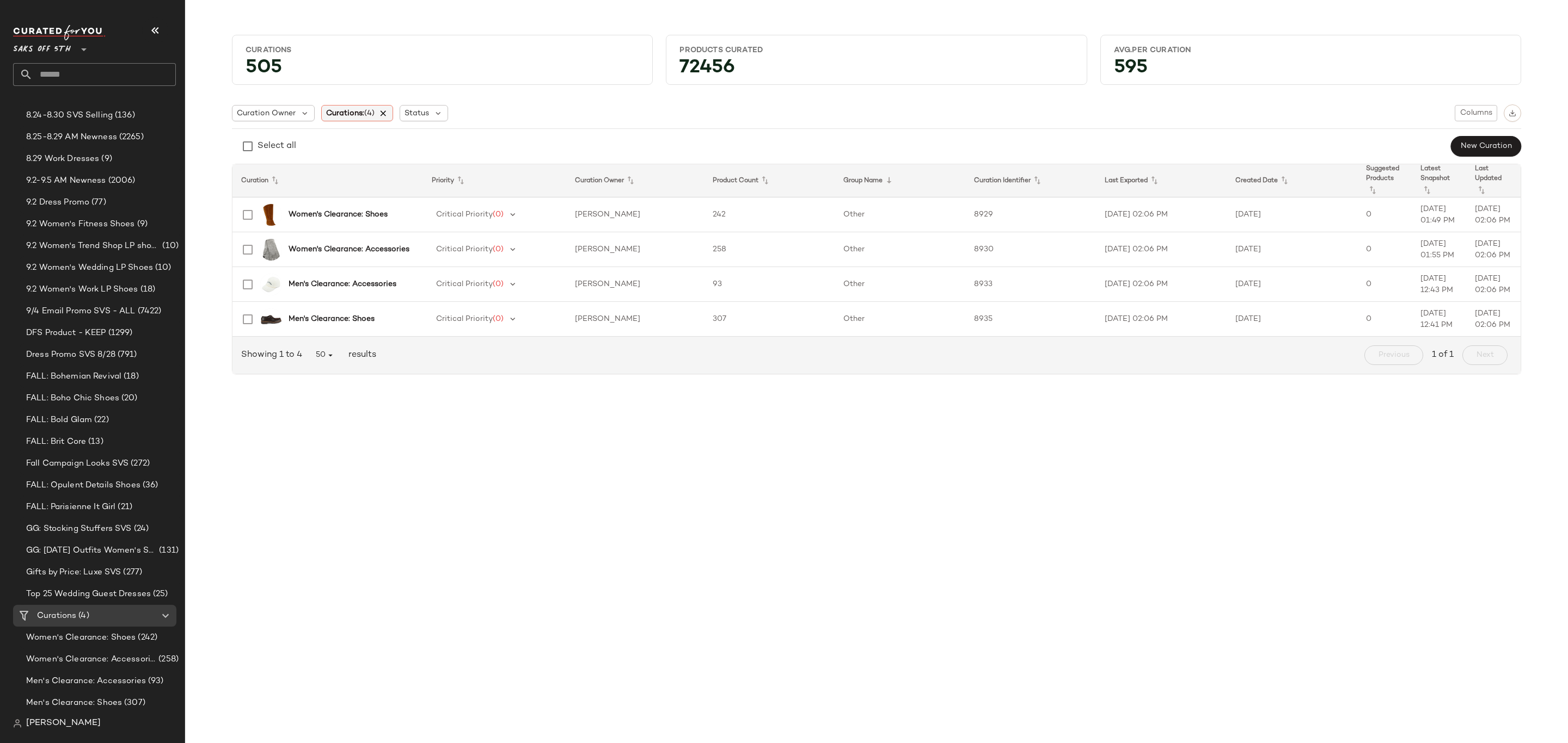
click at [387, 112] on icon at bounding box center [384, 113] width 10 height 10
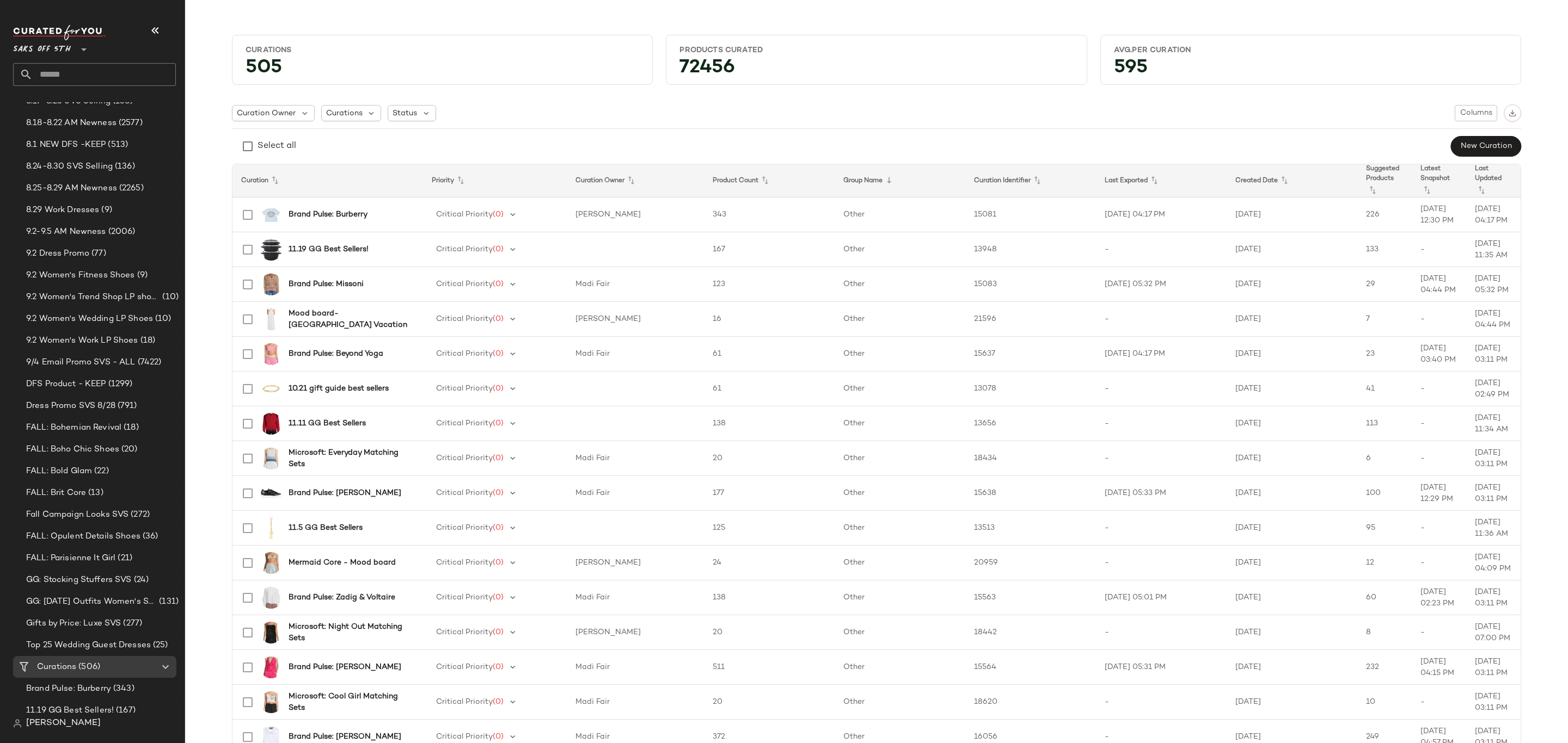
scroll to position [172, 0]
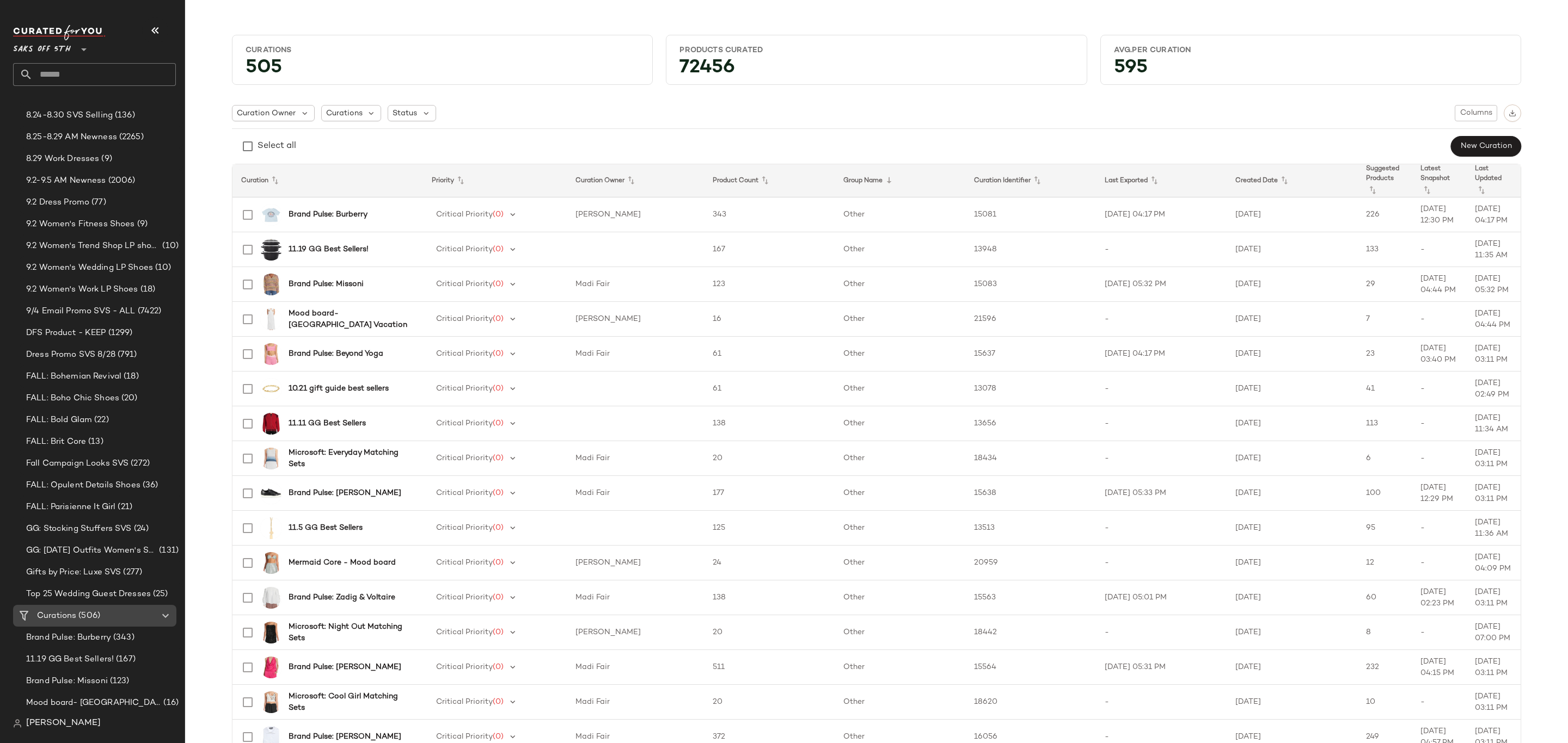
click at [90, 617] on span "(506)" at bounding box center [88, 616] width 24 height 13
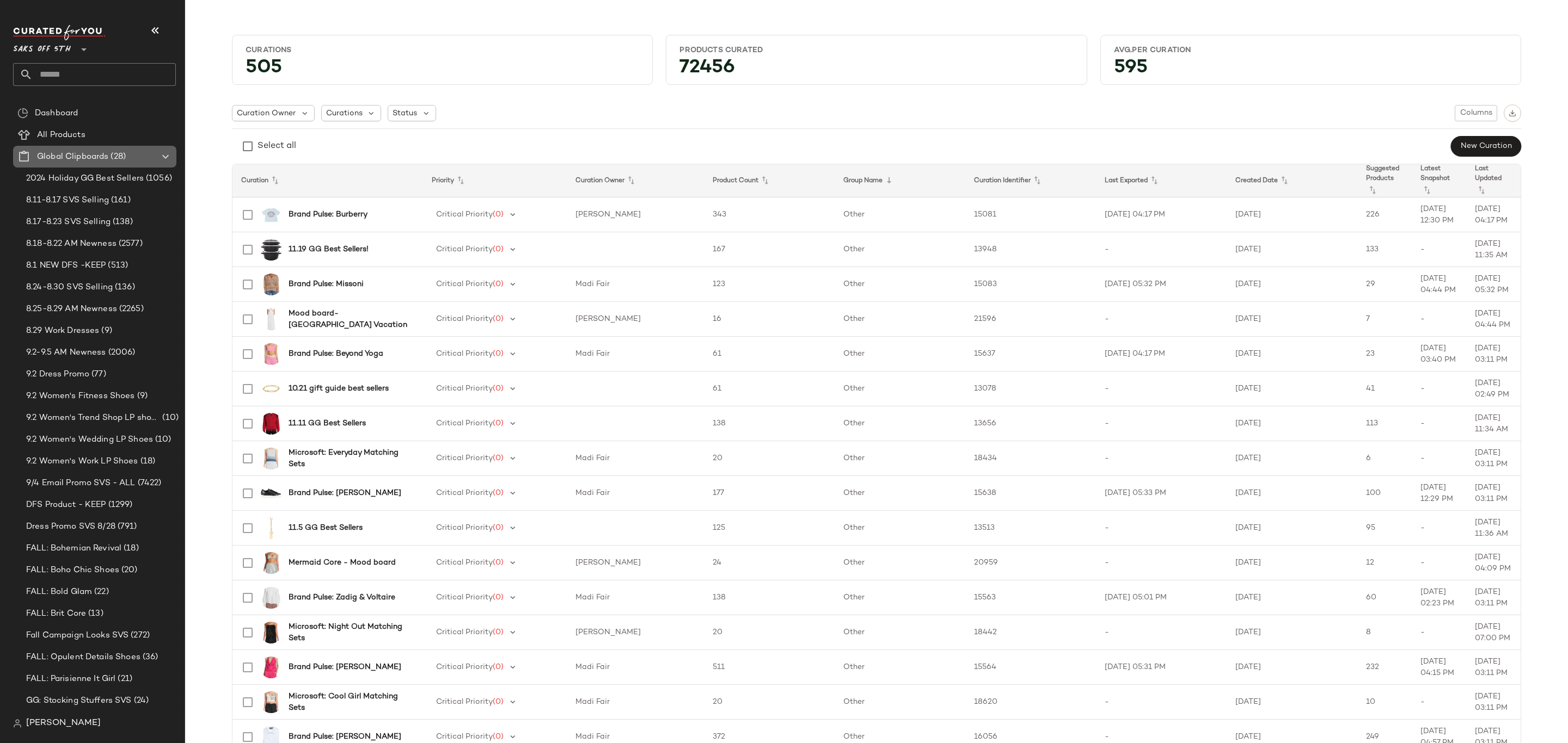
click at [103, 149] on Clipboards "Global Clipboards (28)" at bounding box center [94, 157] width 163 height 22
click at [80, 134] on span "All Products" at bounding box center [61, 135] width 48 height 13
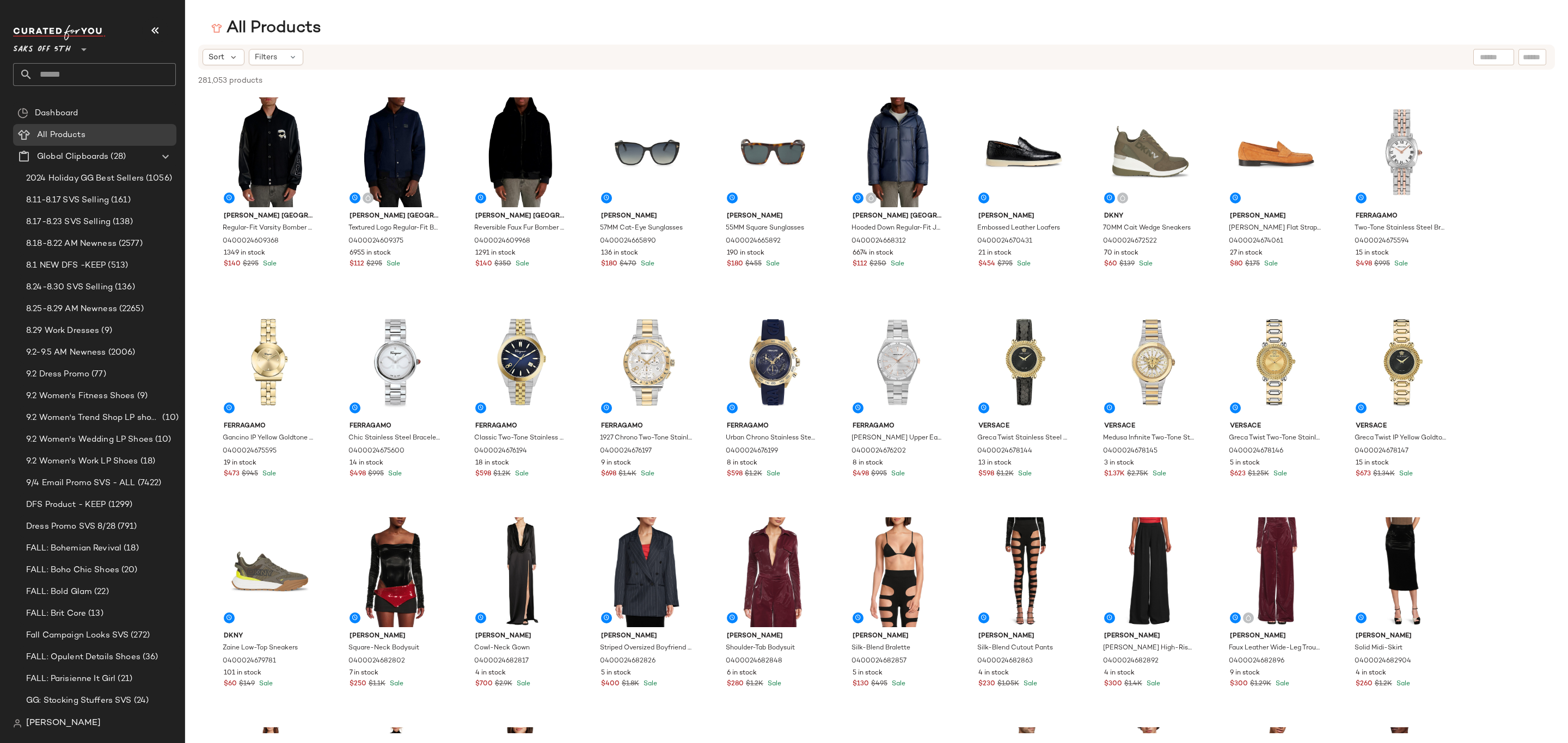
click at [80, 70] on input "text" at bounding box center [104, 74] width 143 height 23
type input "****"
click at [81, 103] on div "SO5th: Sale" at bounding box center [95, 106] width 146 height 12
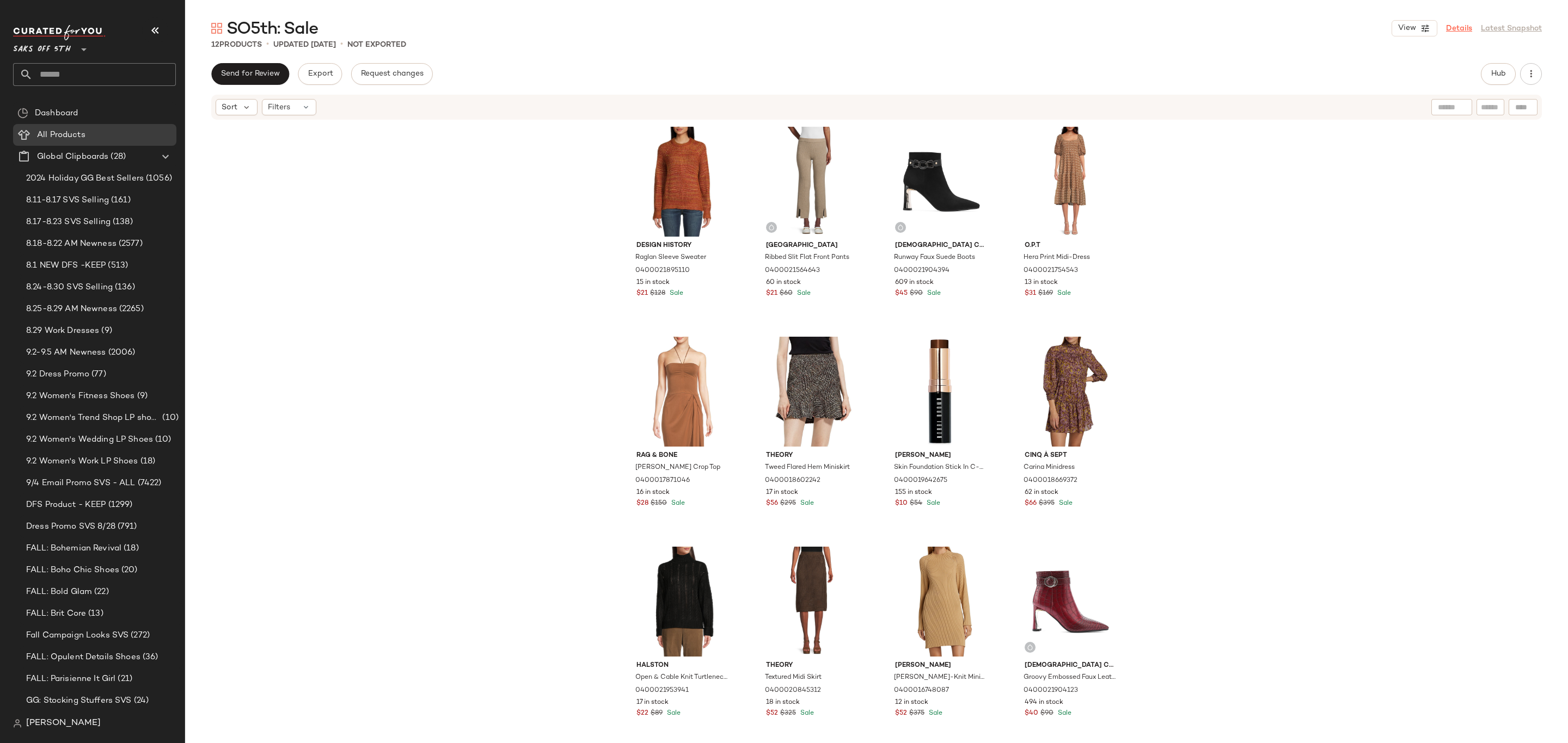
click at [1458, 30] on link "Details" at bounding box center [1459, 29] width 26 height 12
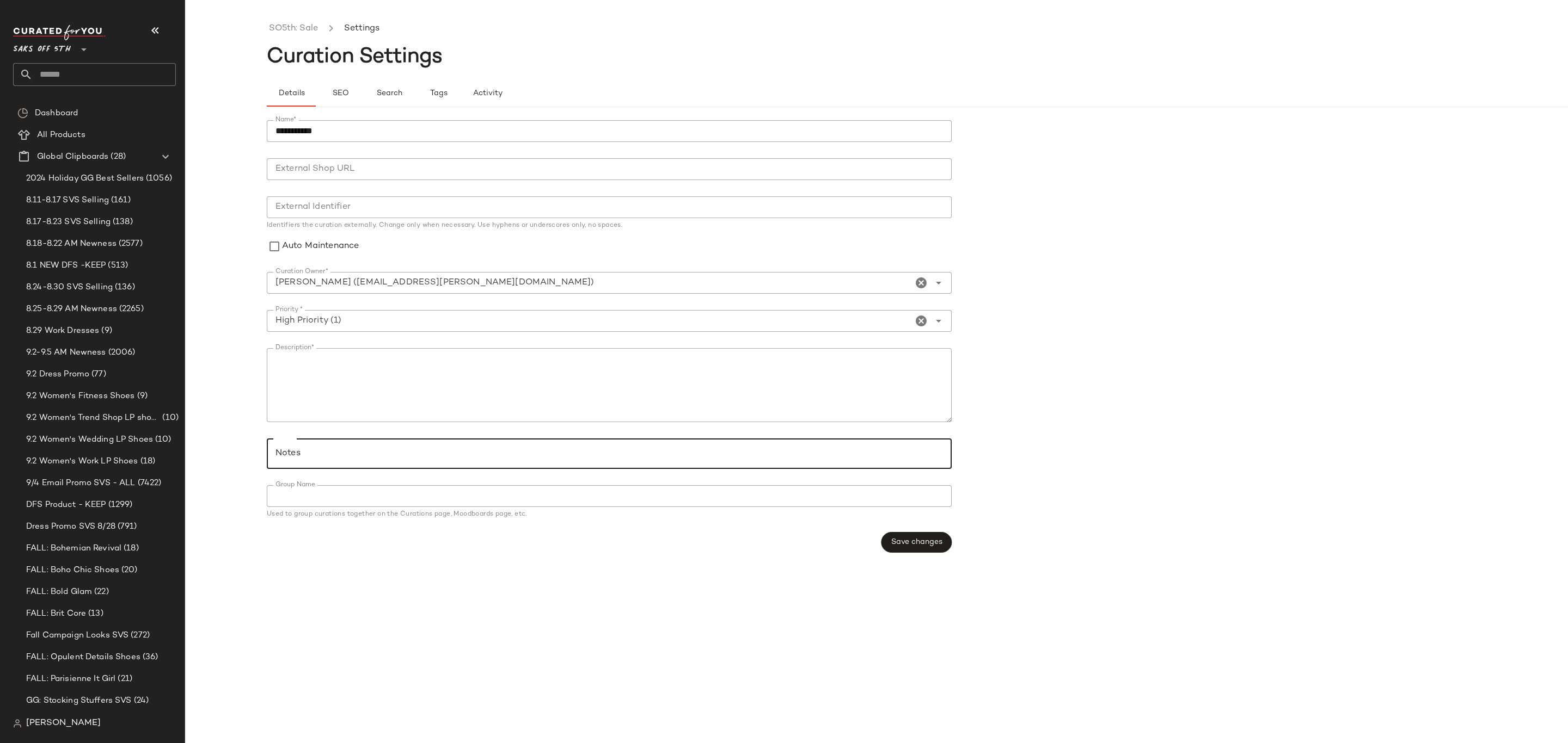
click at [389, 462] on div at bounding box center [605, 454] width 678 height 30
type input "**********"
click at [322, 454] on icon at bounding box center [323, 453] width 6 height 6
click at [453, 459] on input "Notes" at bounding box center [608, 453] width 666 height 13
paste input "**********"
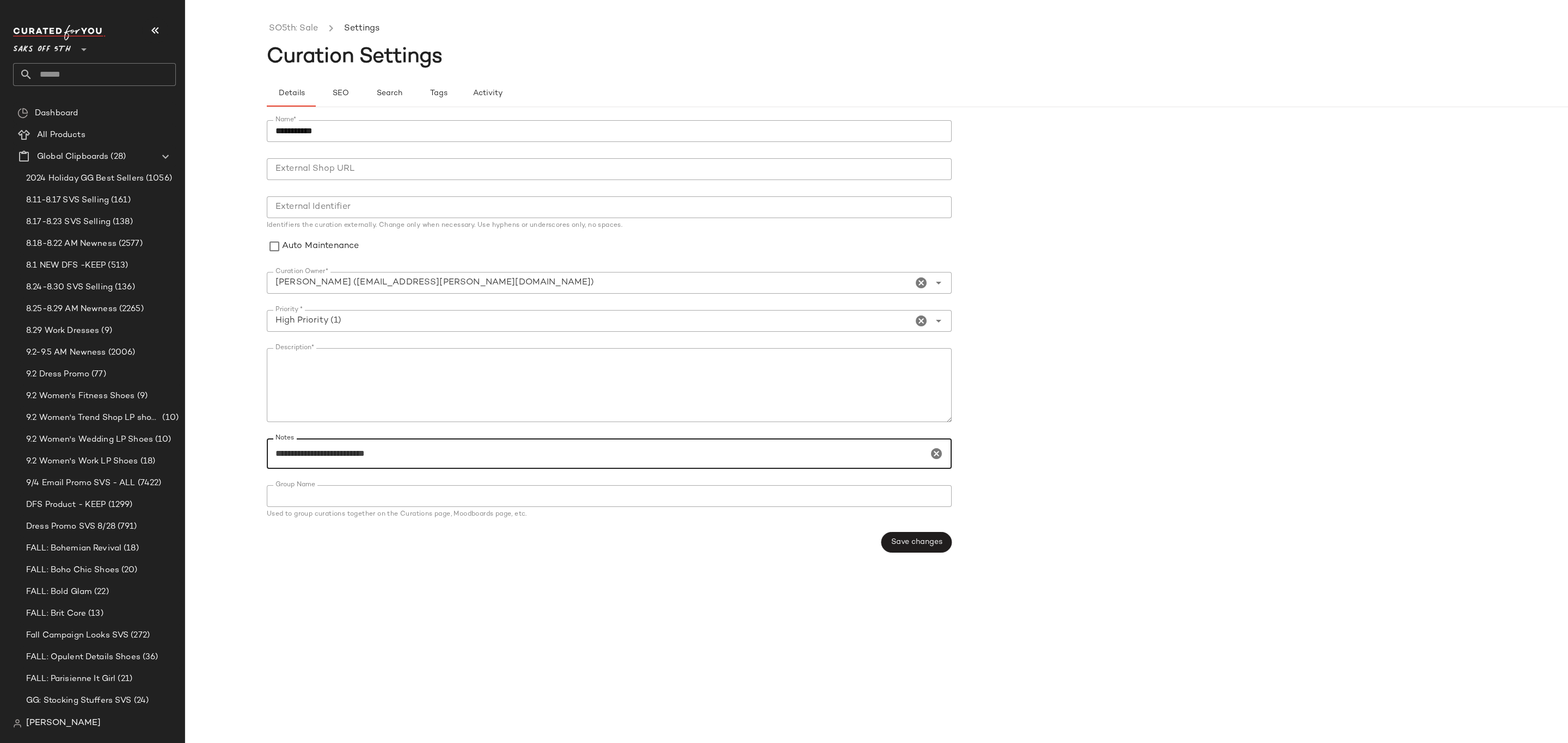
type input "**********"
click at [496, 560] on div "**********" at bounding box center [958, 337] width 1383 height 459
click at [917, 546] on span "Save changes" at bounding box center [916, 542] width 52 height 8
click at [301, 27] on link "SO5th: Sale" at bounding box center [294, 29] width 49 height 14
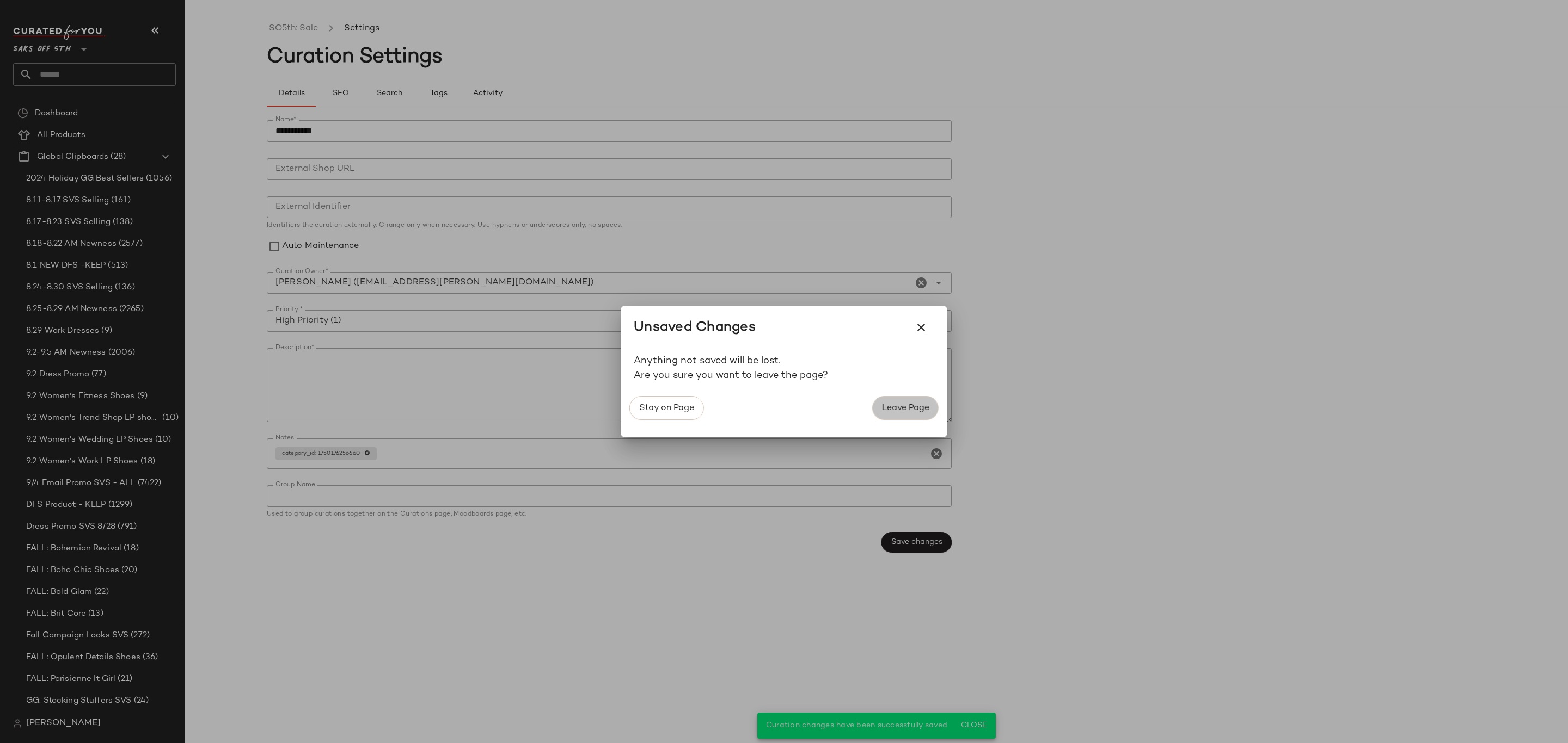
click at [916, 409] on span "Leave Page" at bounding box center [905, 408] width 48 height 10
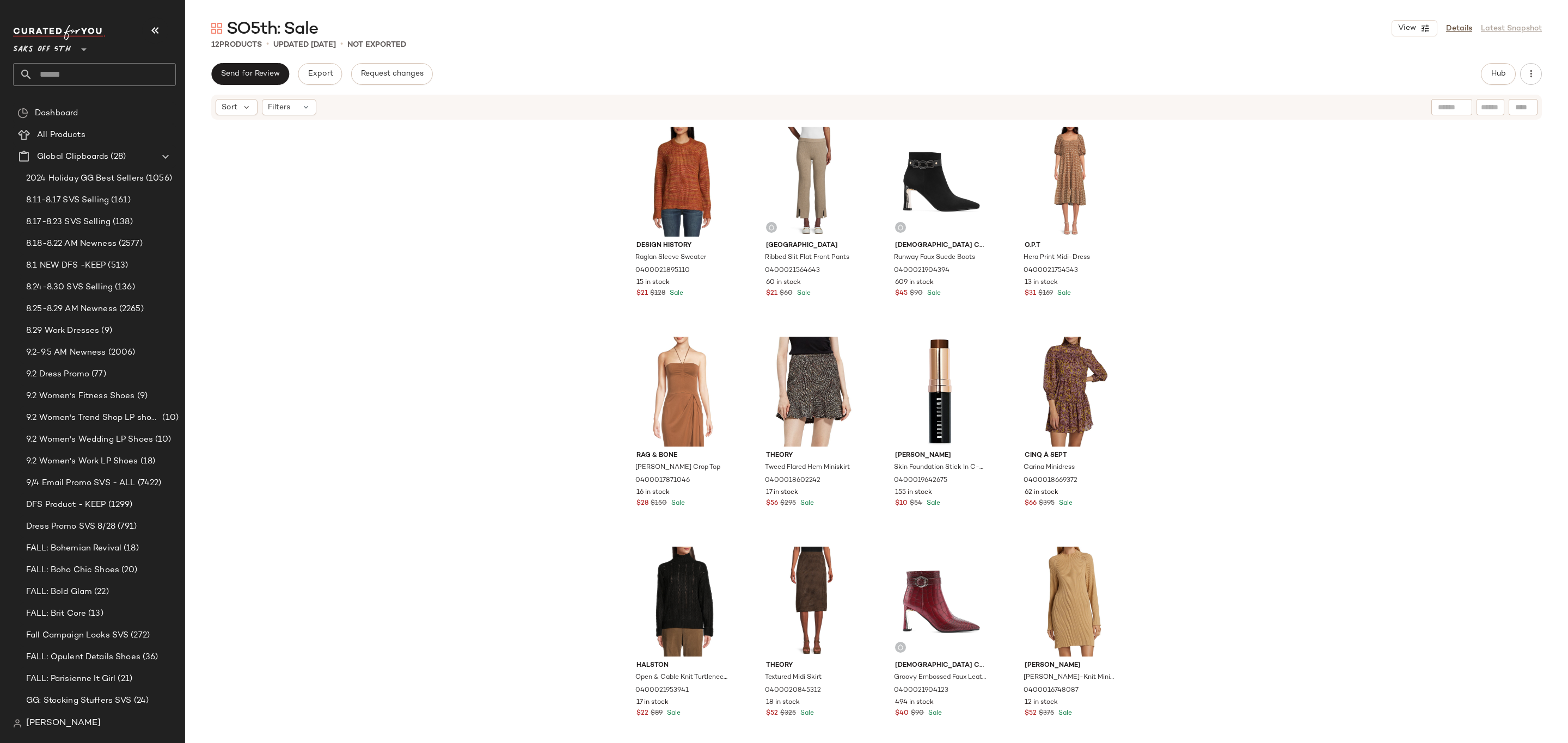
click at [98, 75] on input "text" at bounding box center [104, 74] width 143 height 23
type input "****"
click at [444, 281] on div "Design History Raglan Sleeve Sweater 0400021895110 15 in stock $21 $128 Sale [G…" at bounding box center [876, 449] width 1383 height 655
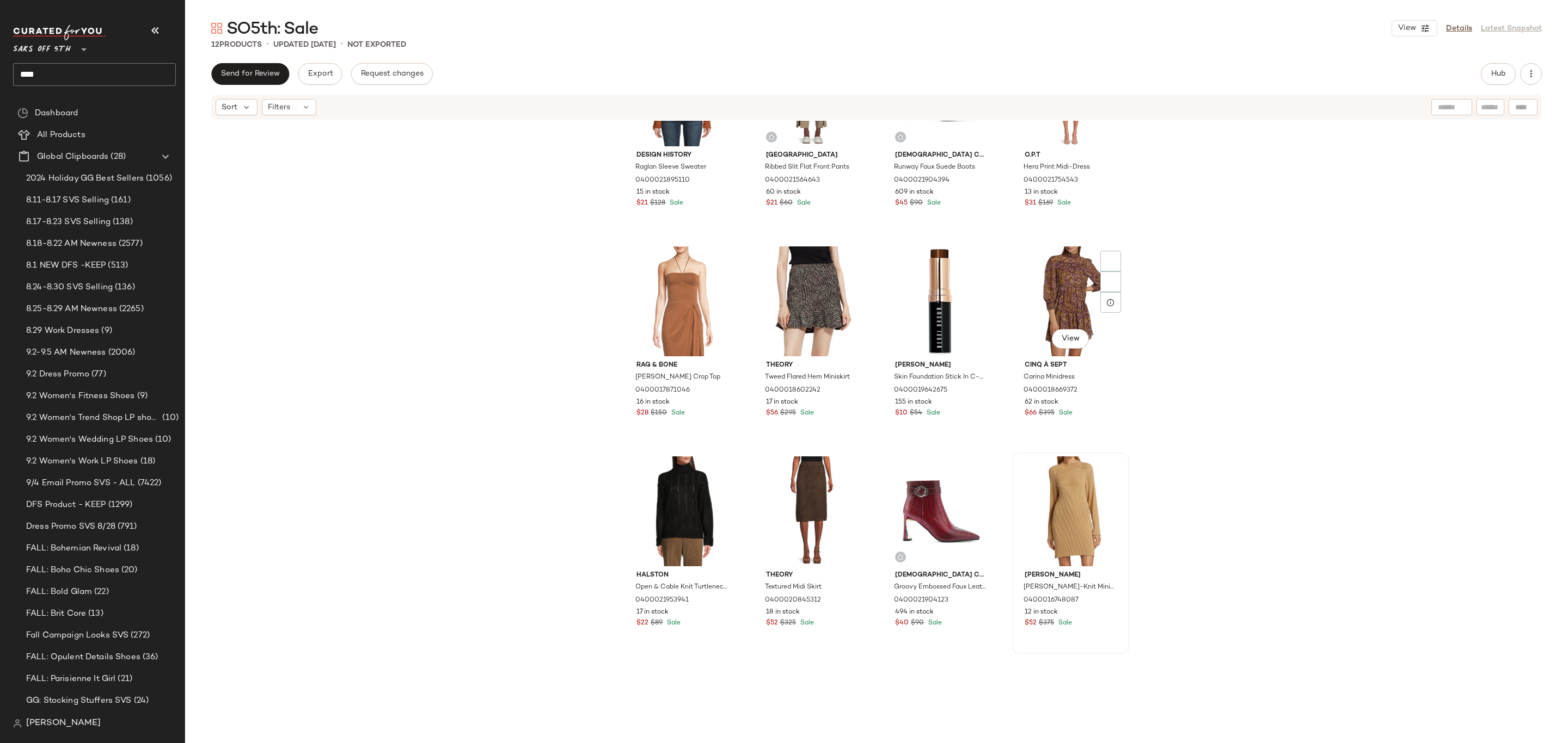
scroll to position [397, 0]
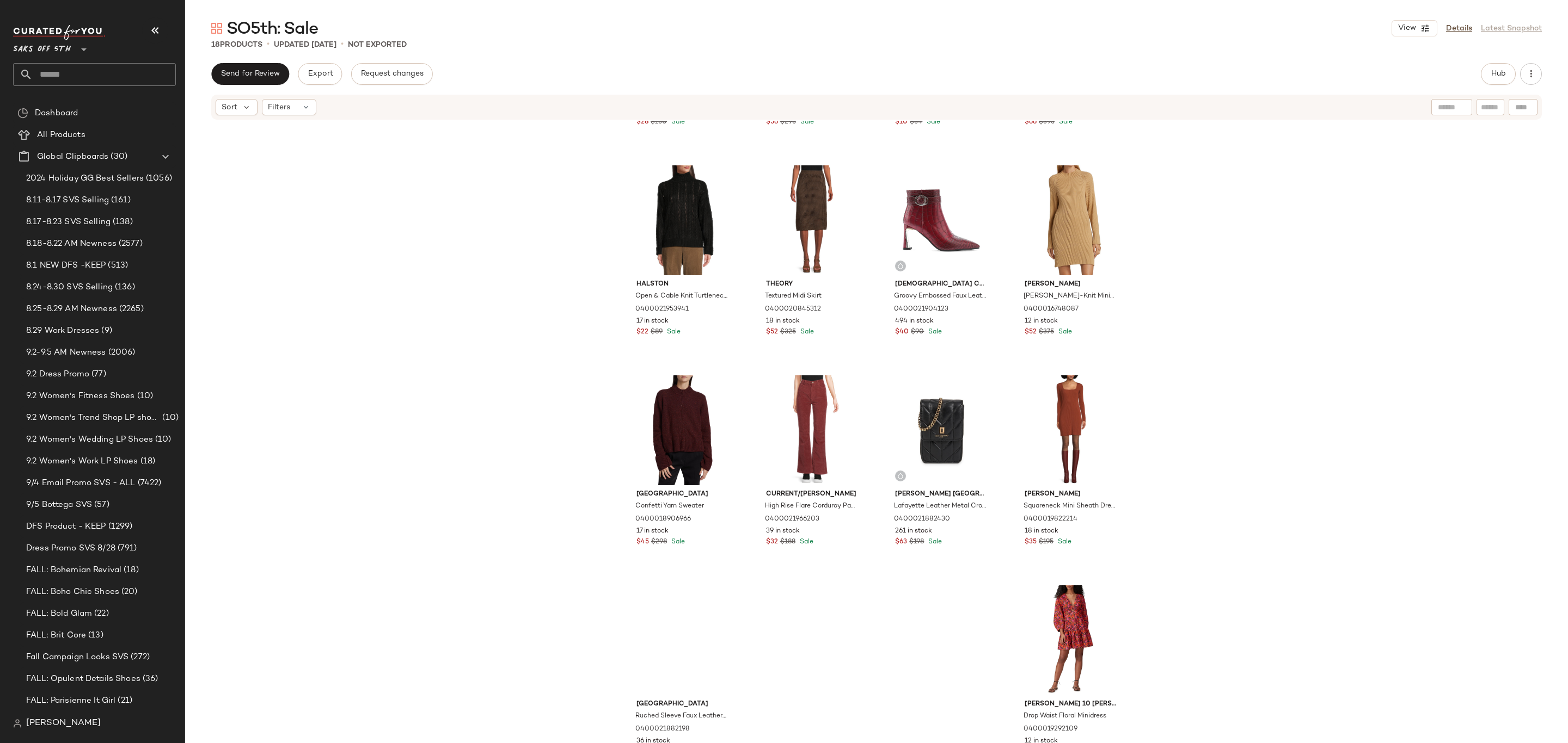
scroll to position [397, 0]
